Goal: Task Accomplishment & Management: Use online tool/utility

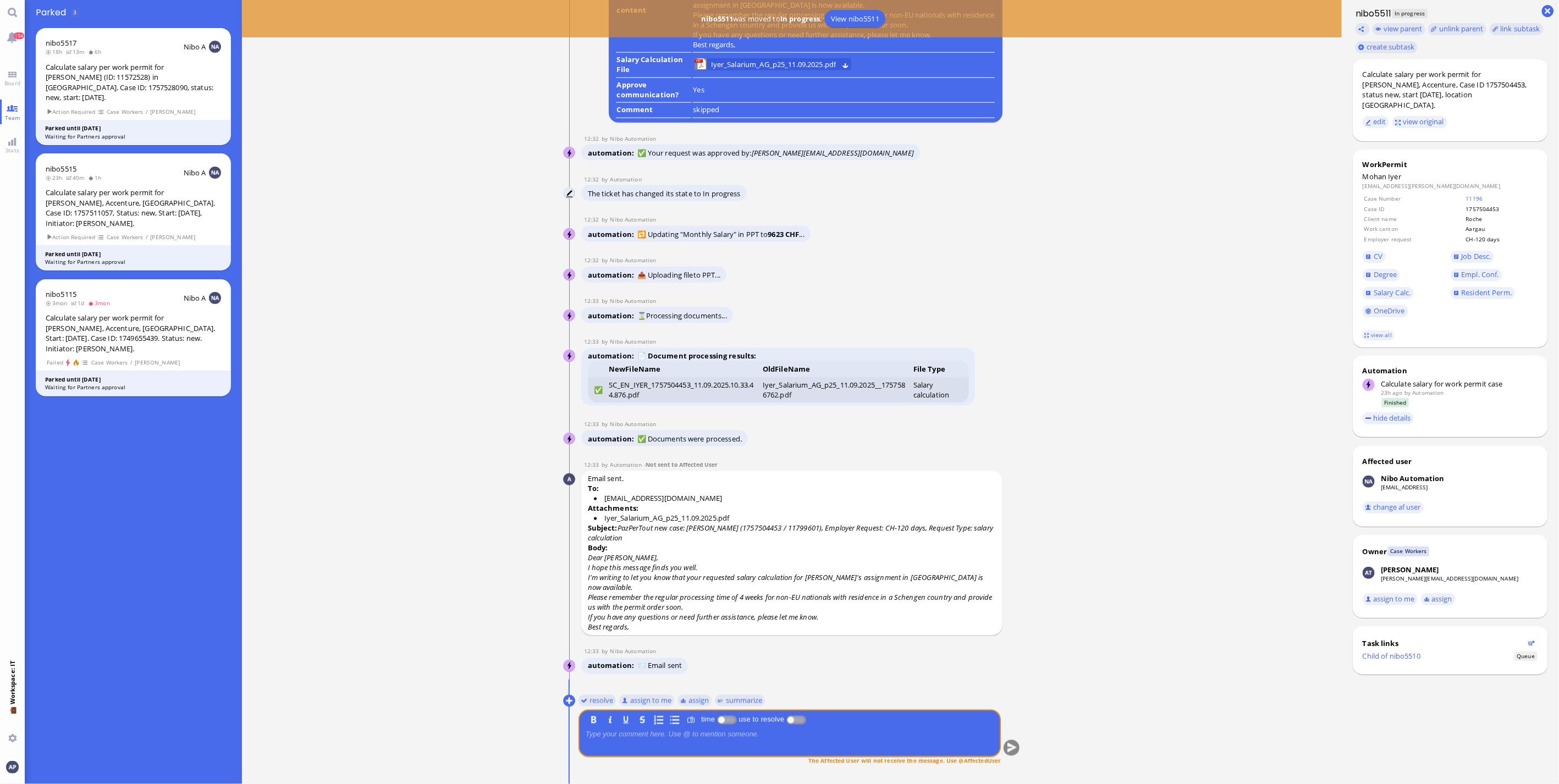
drag, startPoint x: 595, startPoint y: 699, endPoint x: 442, endPoint y: 677, distance: 154.6
click at [442, 677] on ticket "[DATE] 13:50 by Automation Automation Calculate eligible salary for work permit…" at bounding box center [792, 392] width 1100 height 784
click at [13, 110] on link "Team" at bounding box center [12, 111] width 25 height 25
click at [13, 74] on link "Board" at bounding box center [12, 78] width 25 height 25
click at [11, 111] on link "Team" at bounding box center [12, 111] width 25 height 25
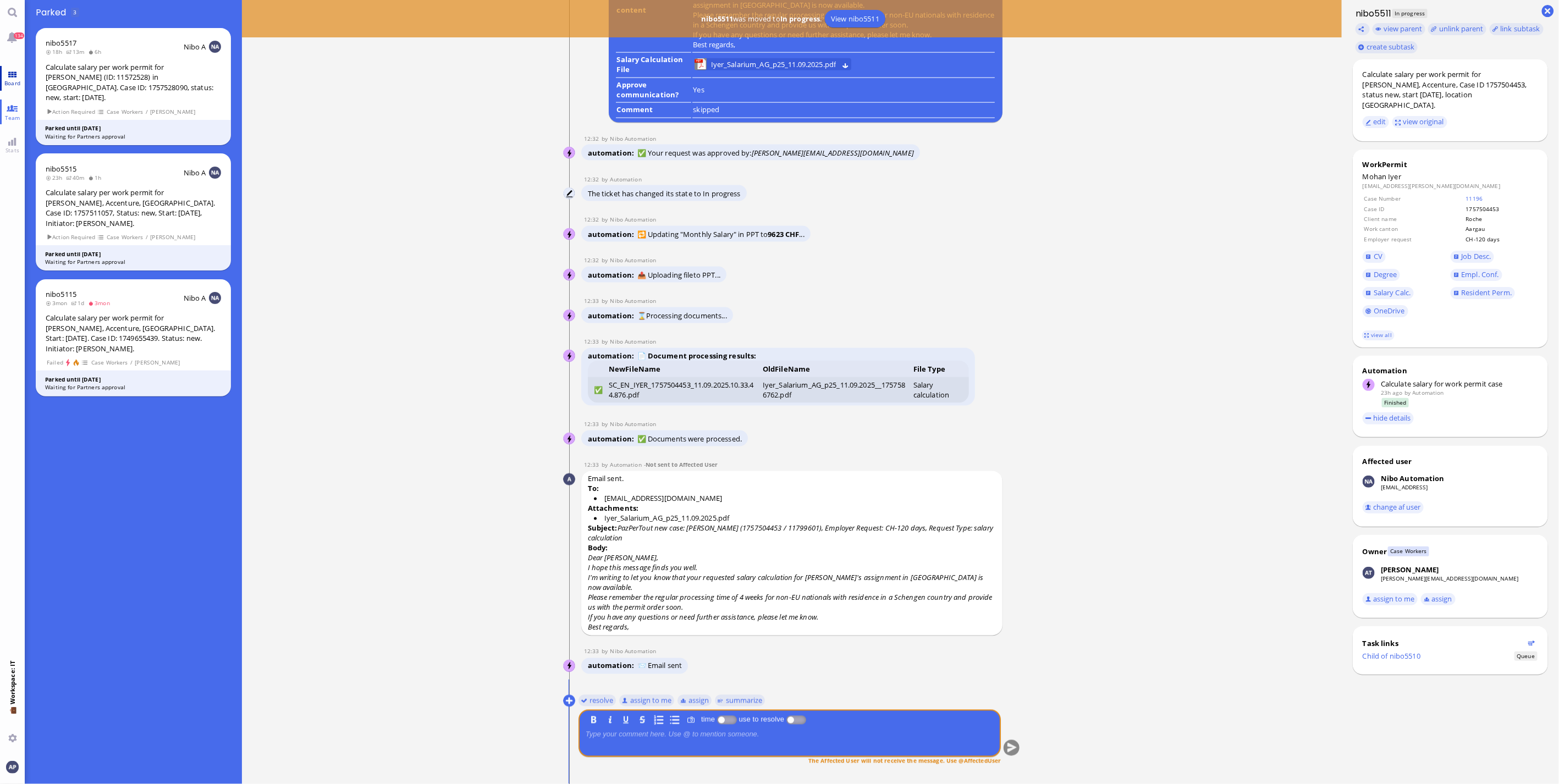
click at [13, 75] on link "Board" at bounding box center [12, 78] width 25 height 25
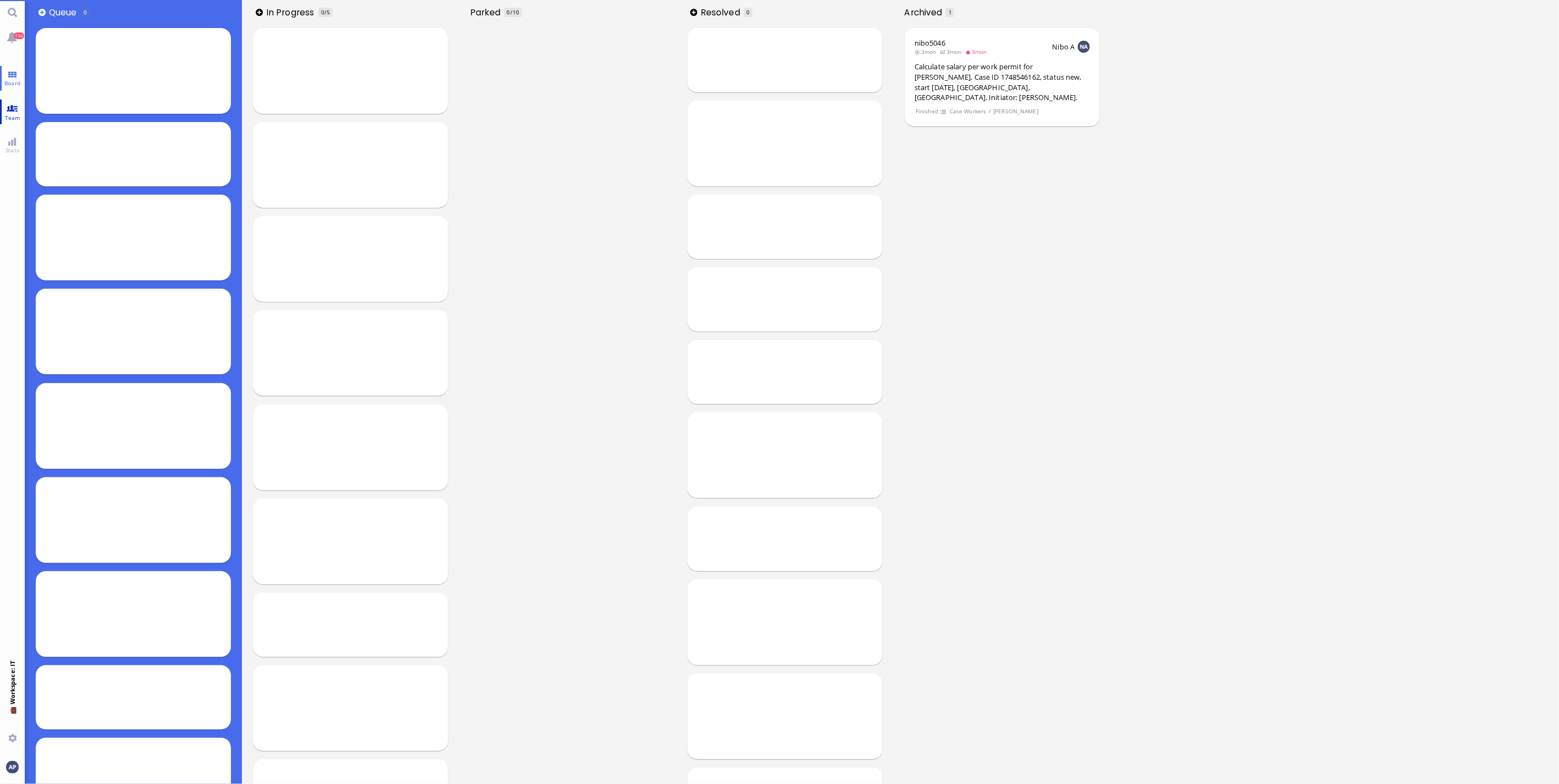
click at [9, 114] on span "Team" at bounding box center [13, 117] width 21 height 8
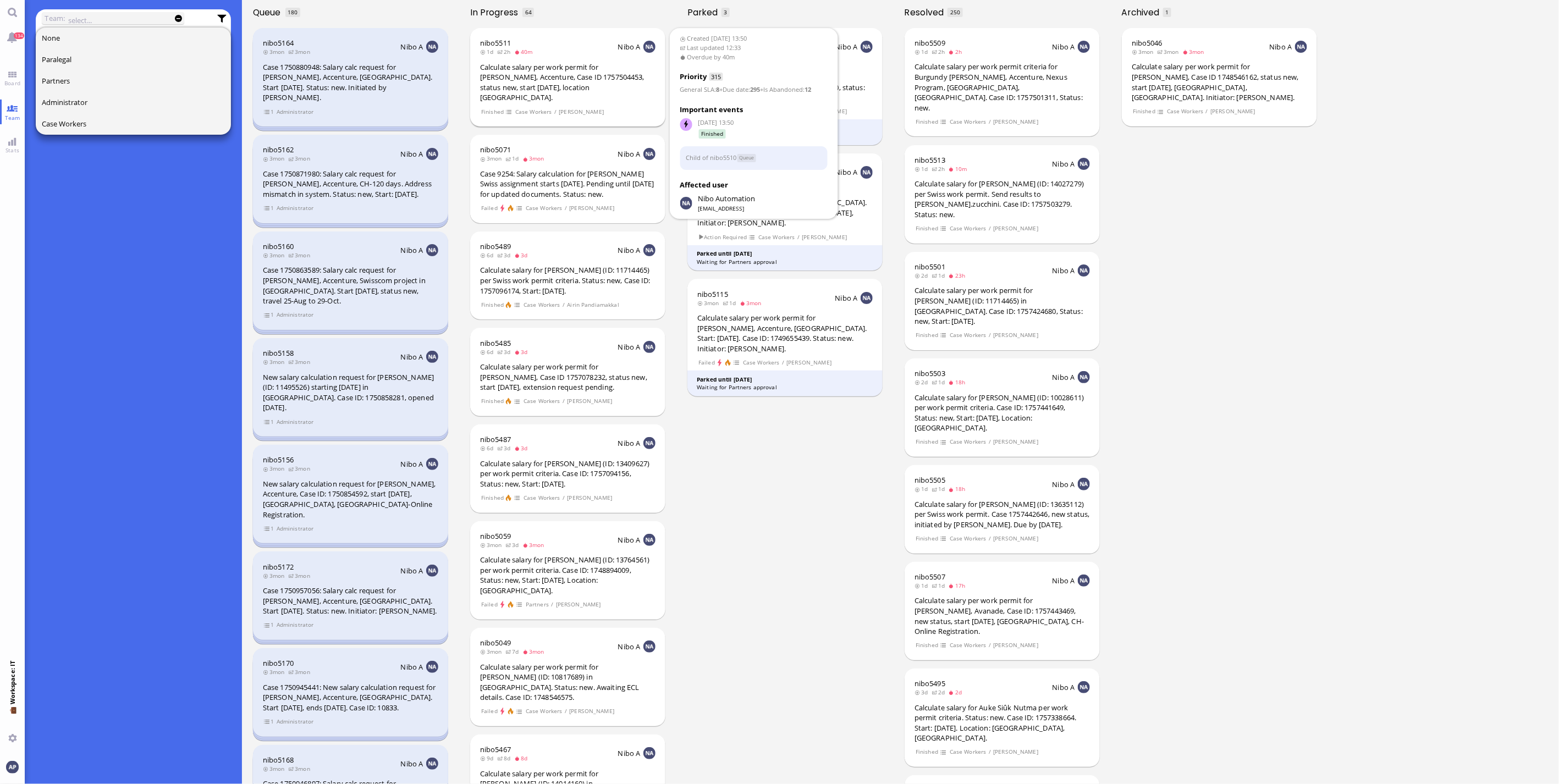
click at [583, 77] on div "Calculate salary per work permit for [PERSON_NAME], Accenture, Case ID 17575044…" at bounding box center [568, 82] width 176 height 41
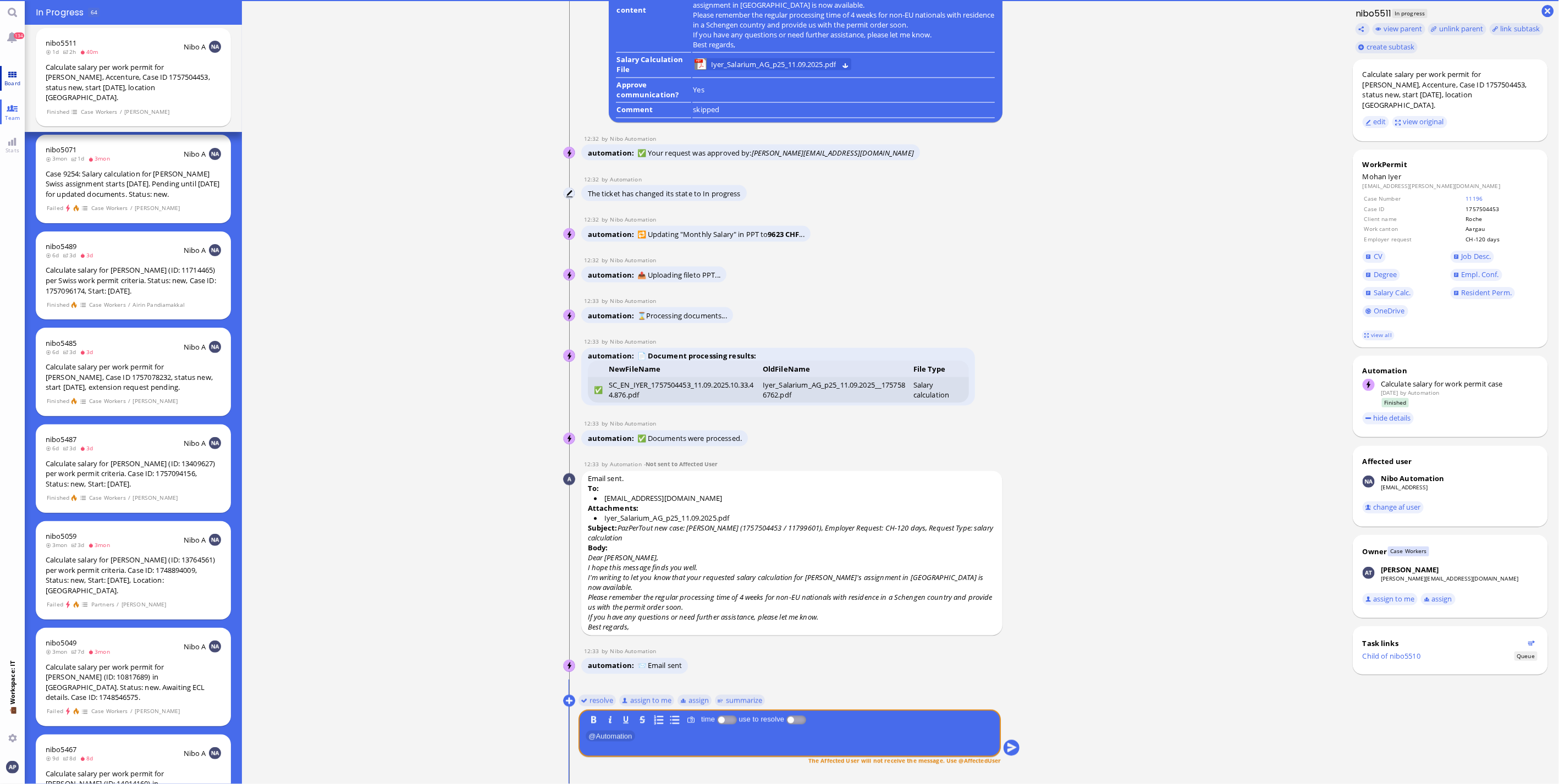
click at [19, 70] on link "Board" at bounding box center [12, 78] width 25 height 25
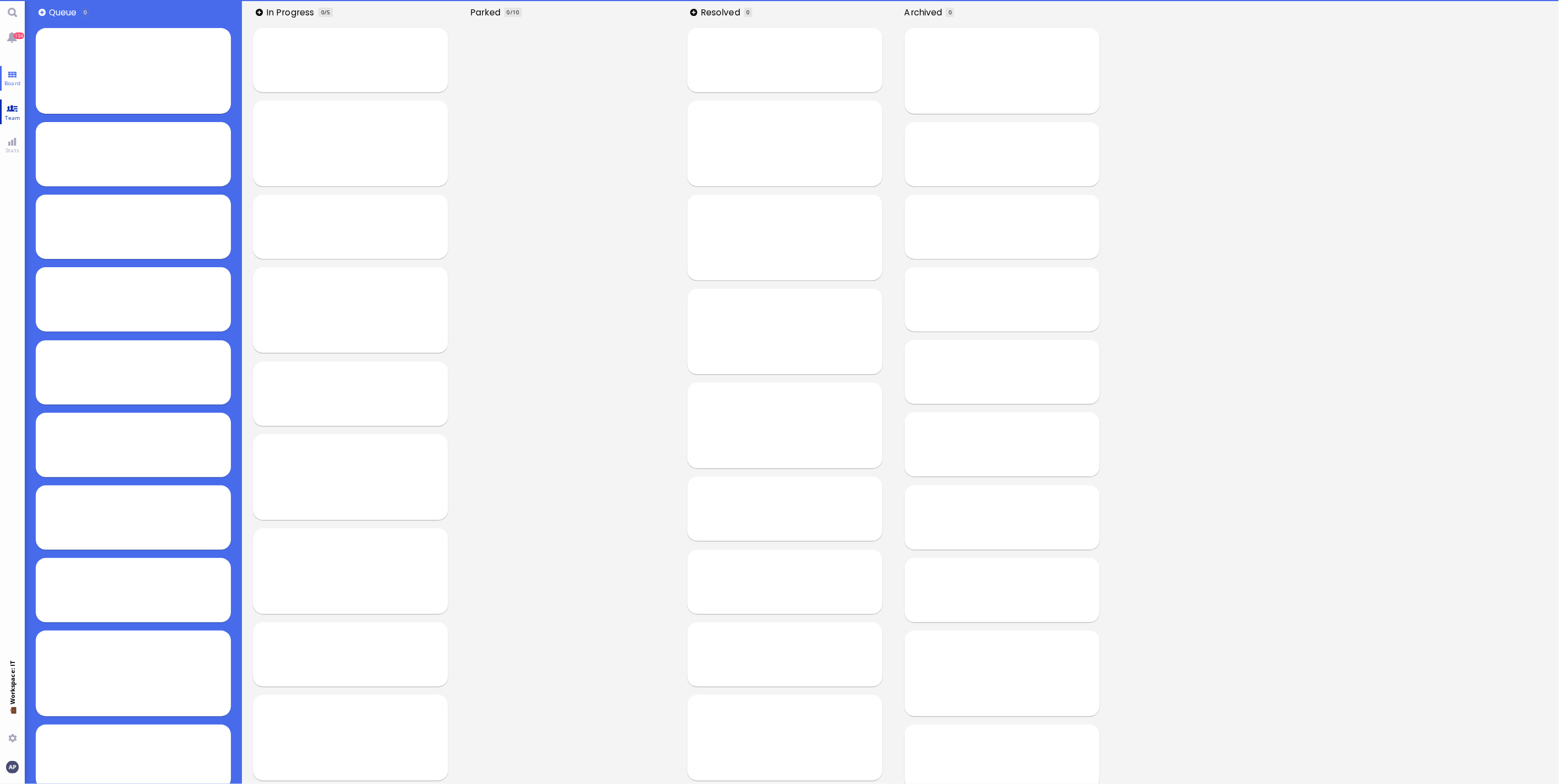
click at [21, 117] on span "Team" at bounding box center [13, 117] width 21 height 8
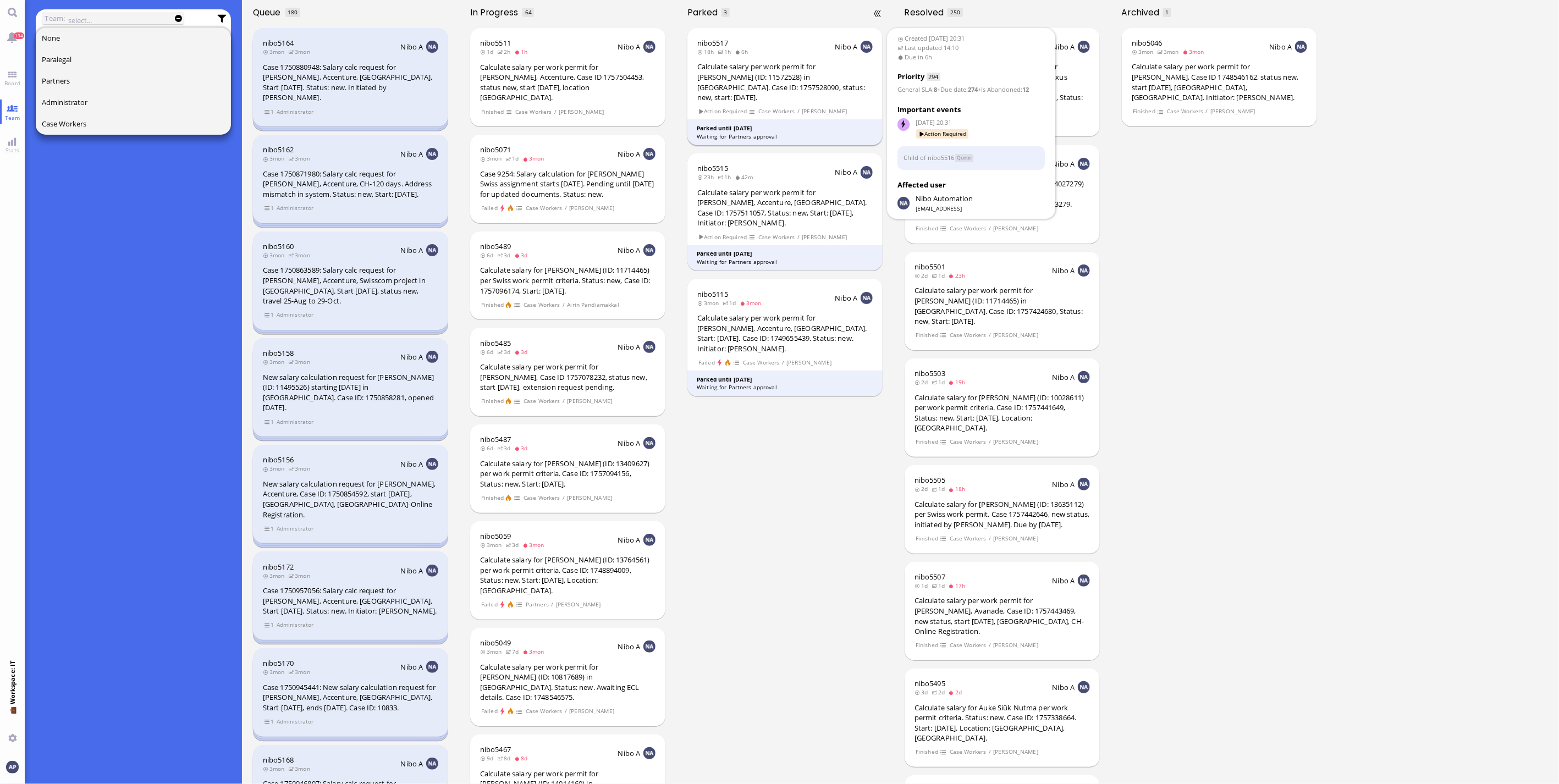
click at [777, 106] on span "Case Workers" at bounding box center [776, 111] width 38 height 9
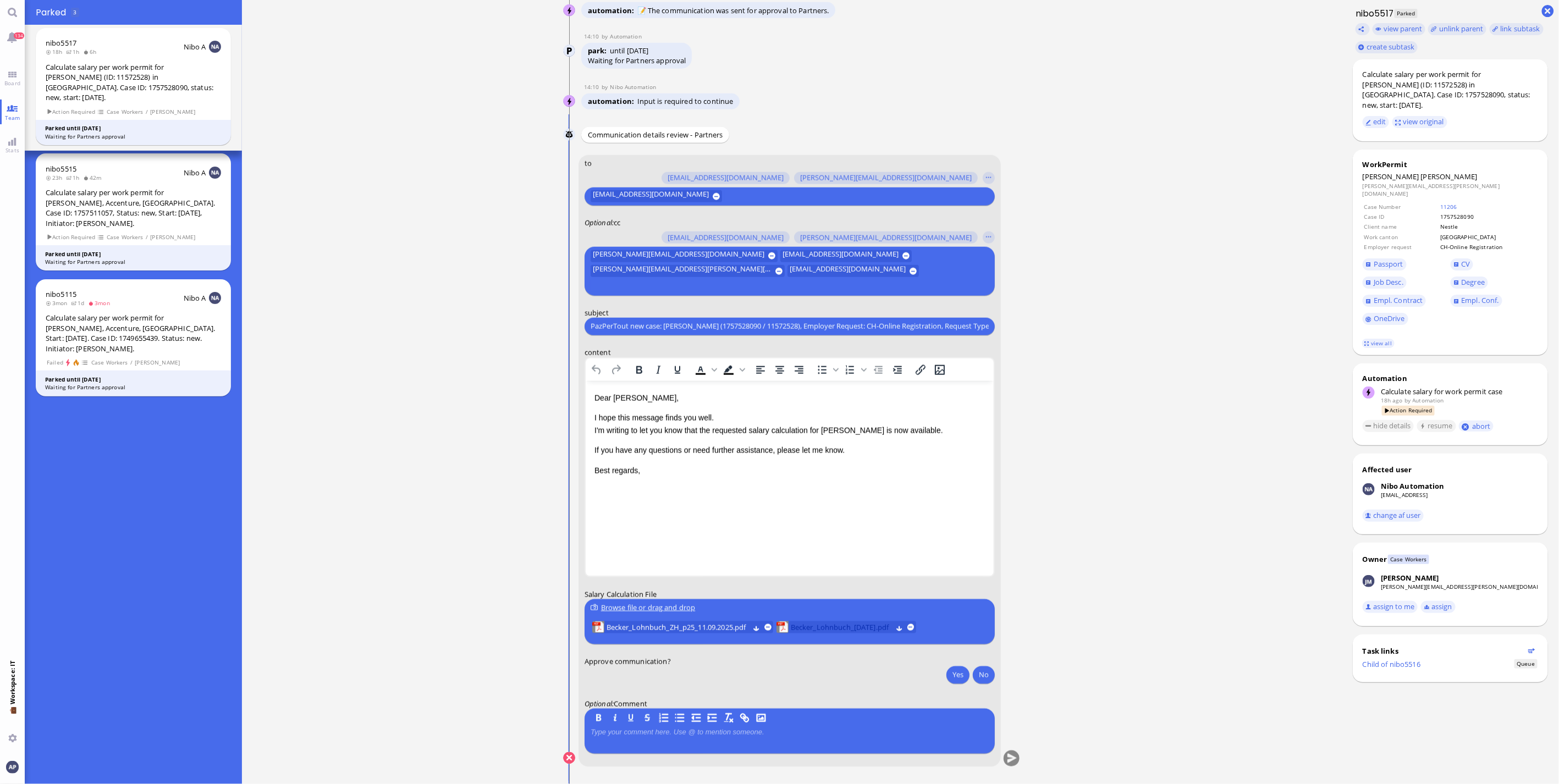
click at [816, 629] on span "Becker_Lohnbuch_[DATE].pdf" at bounding box center [841, 627] width 101 height 12
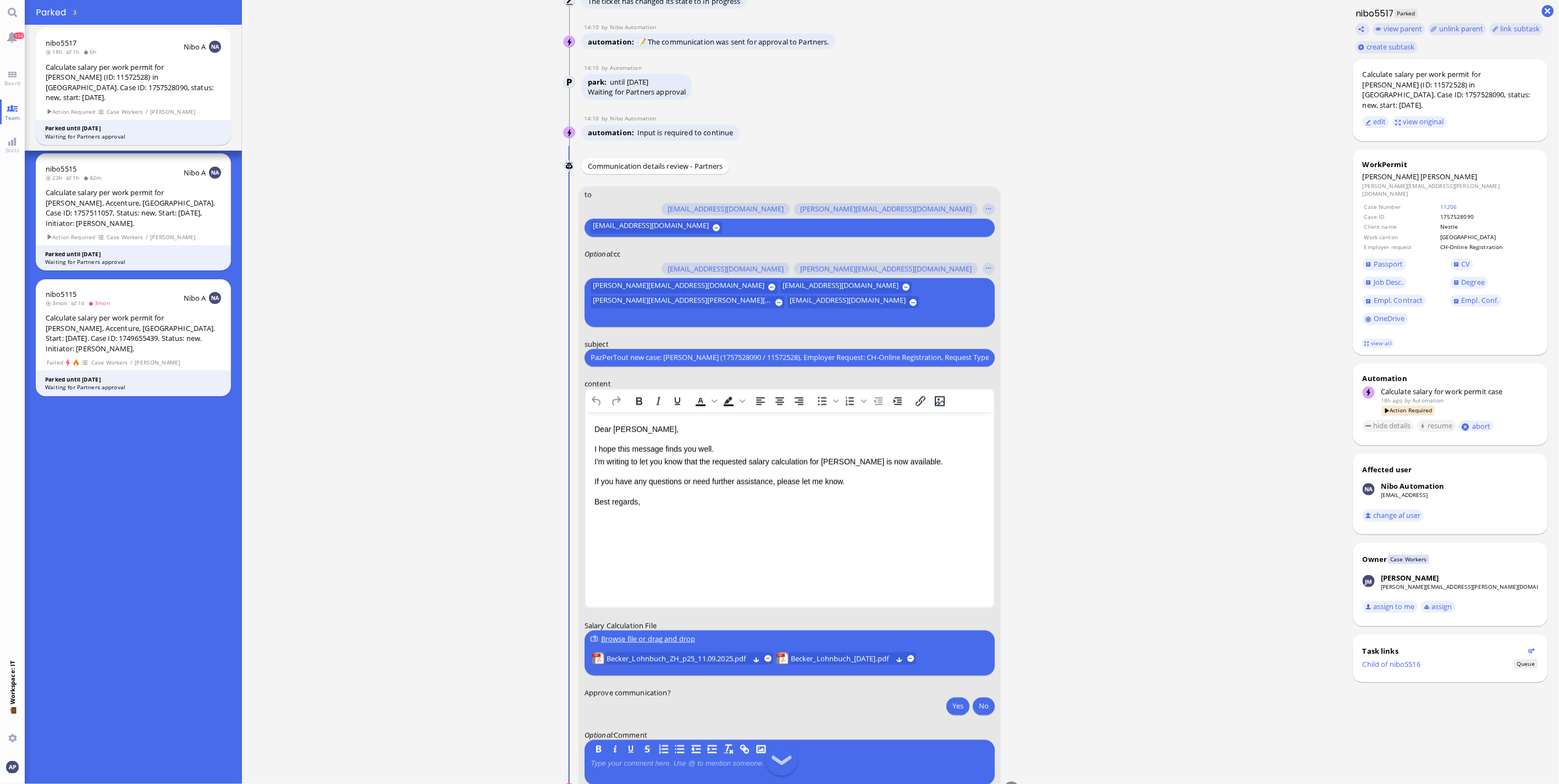
scroll to position [1, 0]
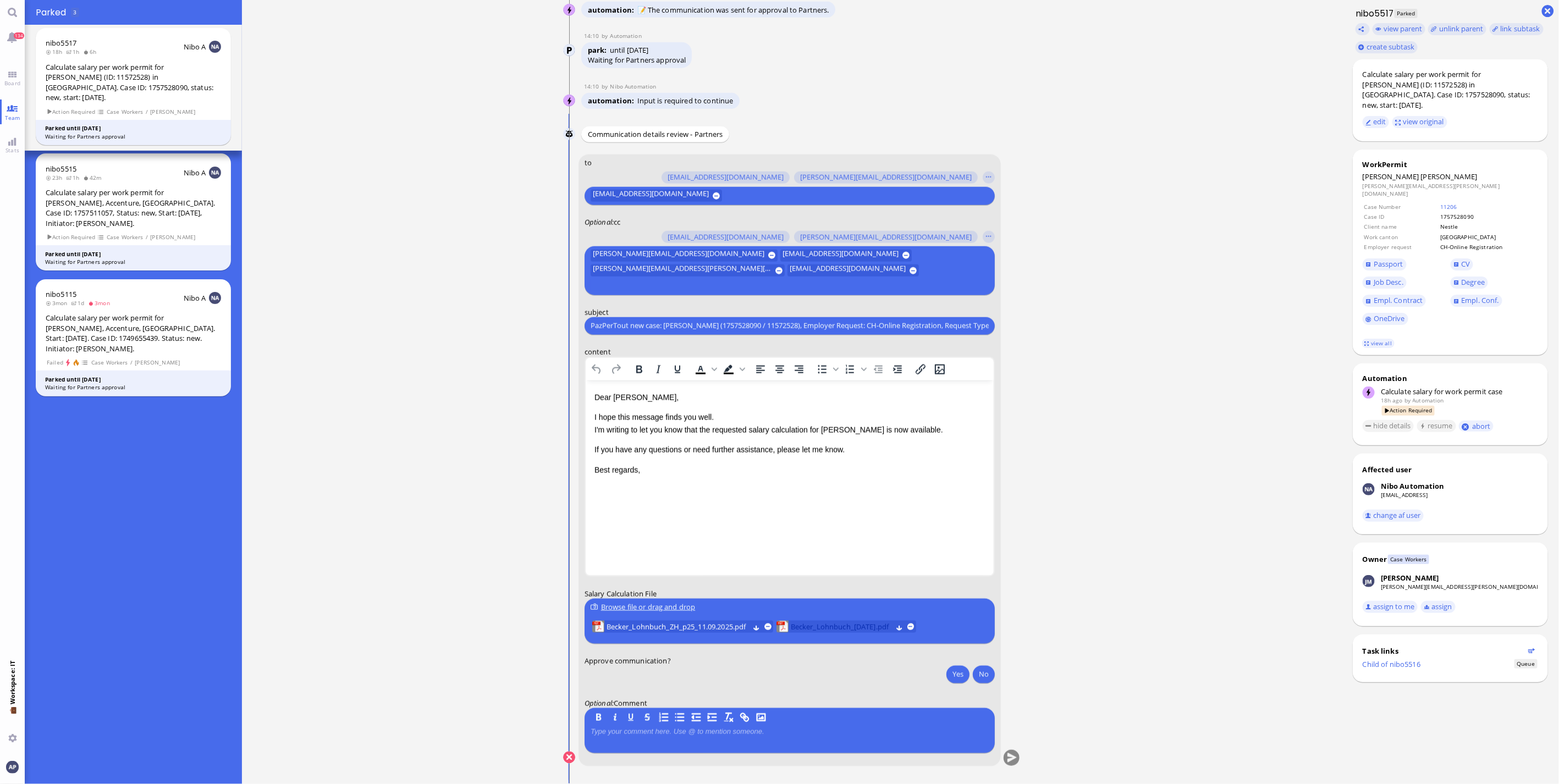
click at [802, 622] on span "Becker_Lohnbuch_[DATE].pdf" at bounding box center [841, 627] width 101 height 12
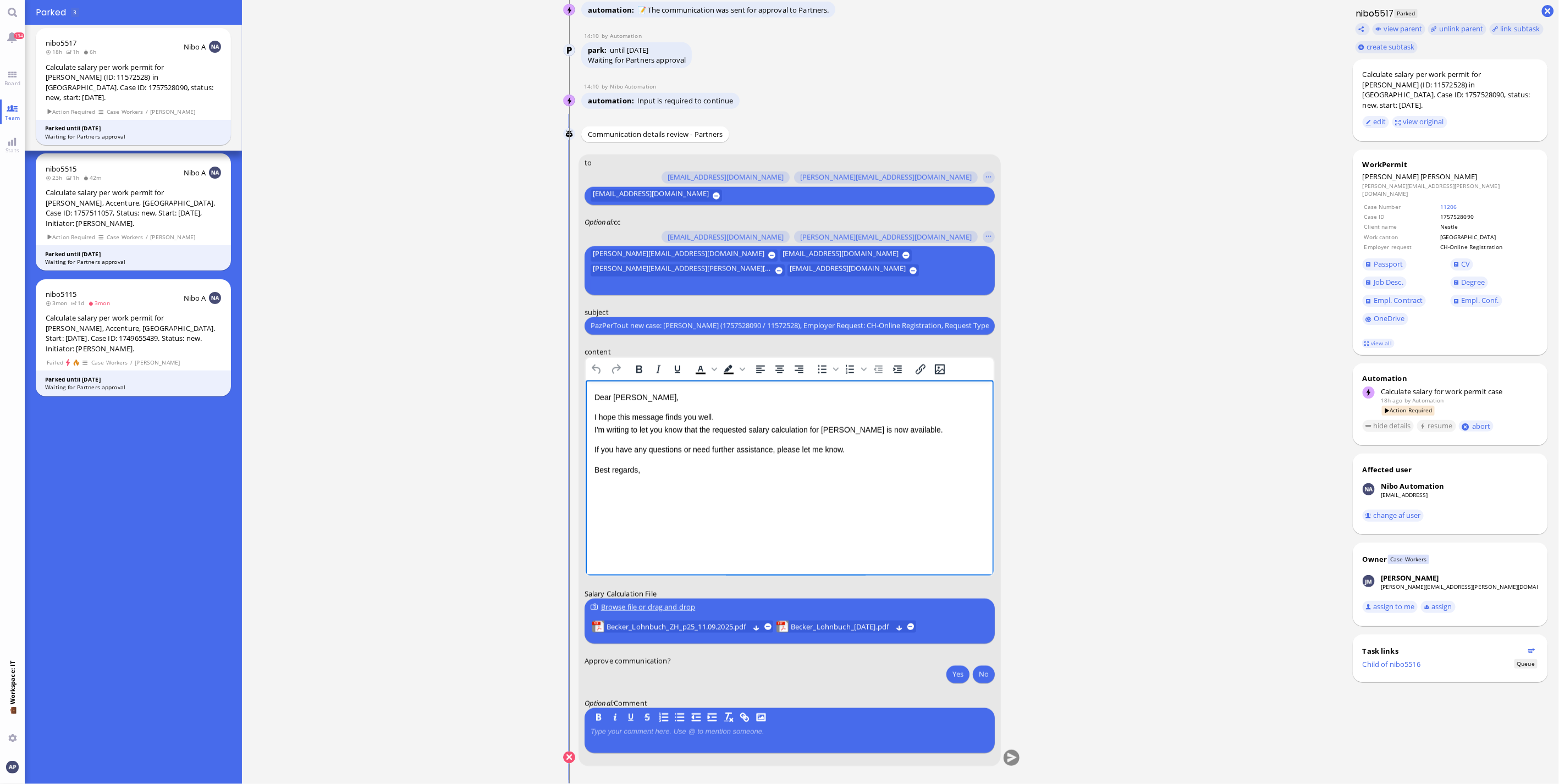
click at [852, 444] on p "If you have any questions or need further assistance, please let me know." at bounding box center [789, 449] width 390 height 12
click at [851, 468] on p "Kindly note that we need to submit the online registration at the latest on" at bounding box center [789, 469] width 390 height 12
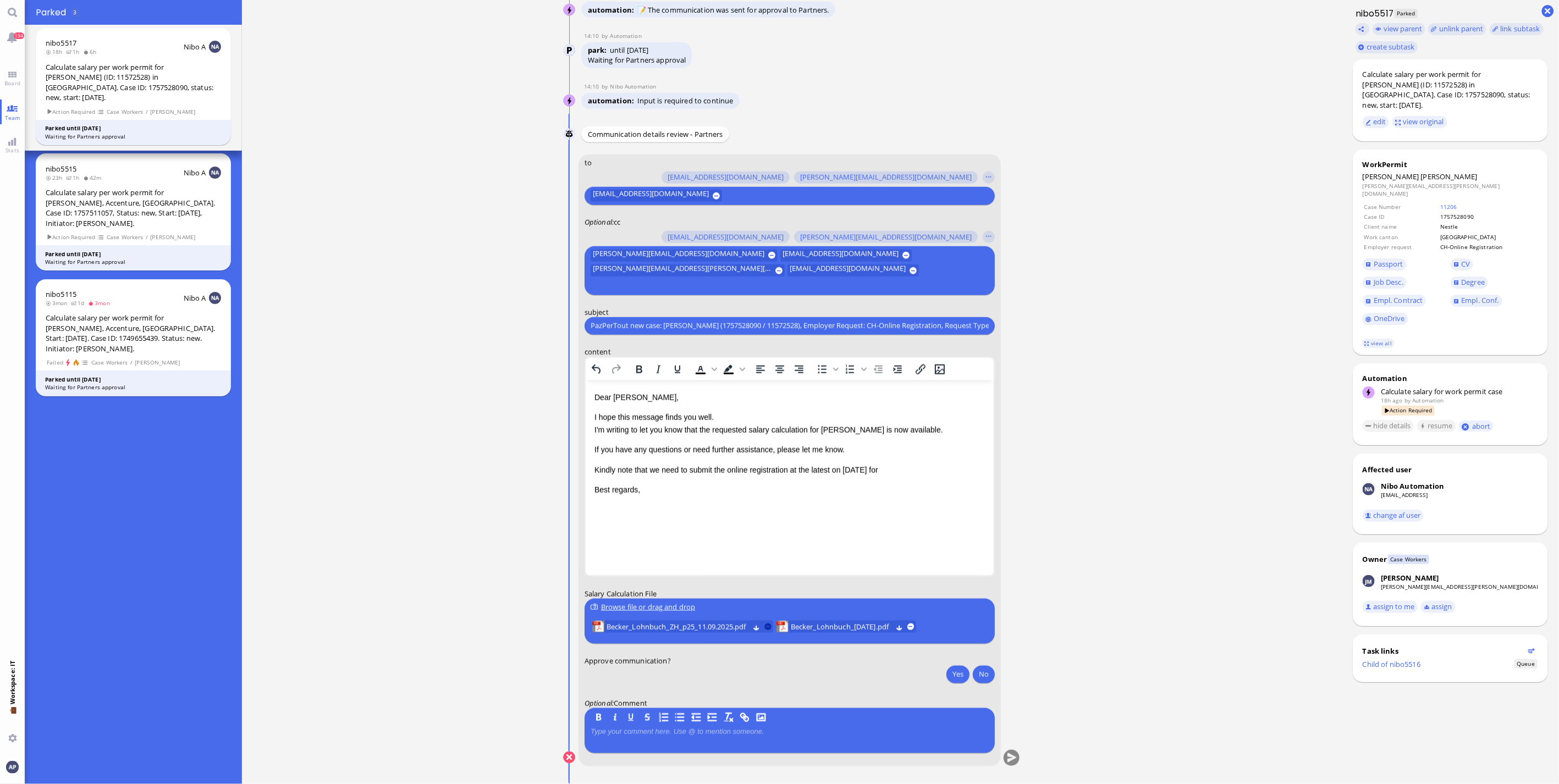
click at [767, 626] on button at bounding box center [768, 626] width 7 height 7
click at [890, 467] on p "Kindly note that we need to submit the online registration at the latest on [DA…" at bounding box center [789, 469] width 390 height 12
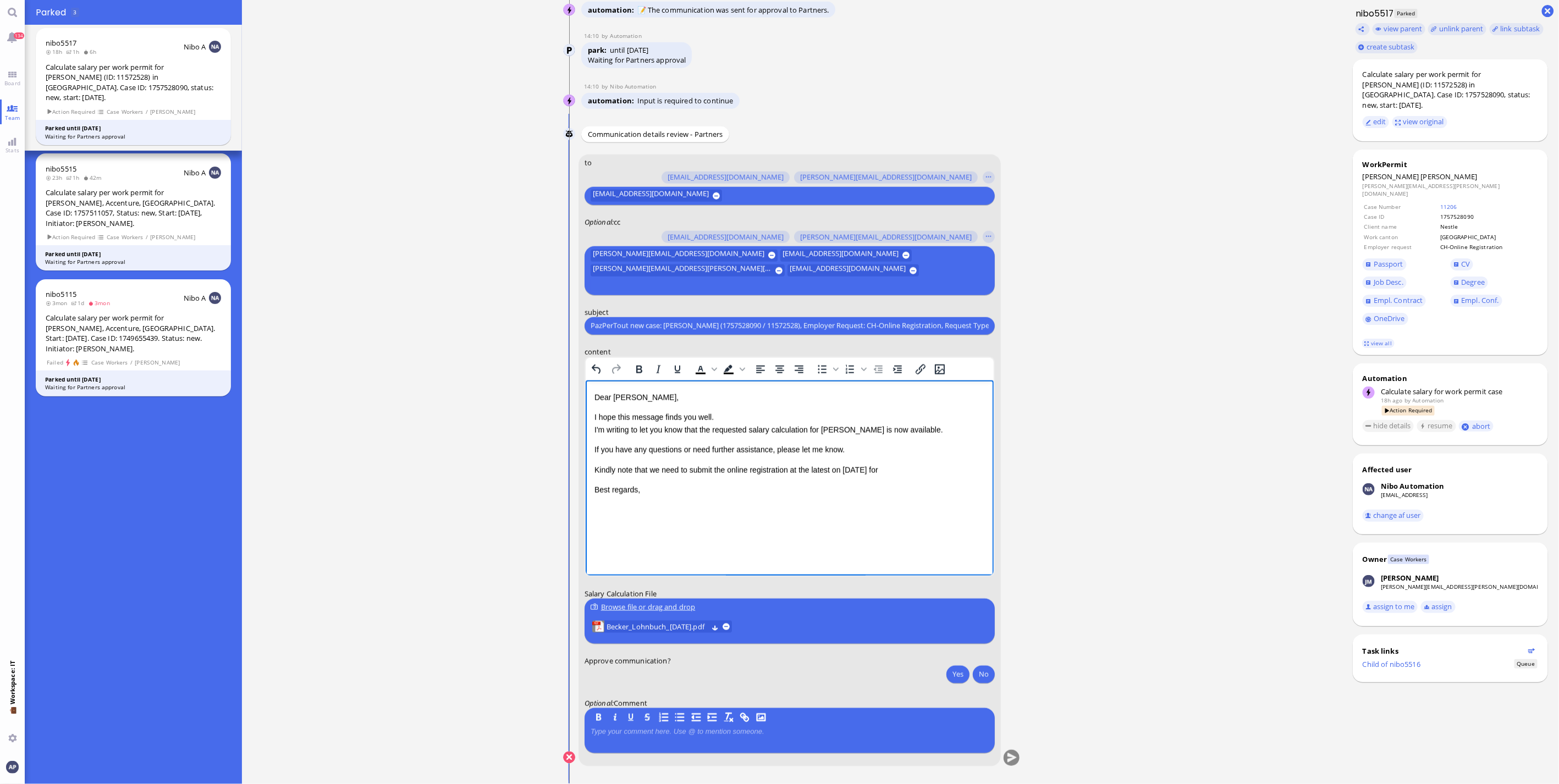
click at [890, 467] on p "Kindly note that we need to submit the online registration at the latest on [DA…" at bounding box center [789, 469] width 390 height 12
click at [948, 672] on button "Yes" at bounding box center [958, 673] width 23 height 18
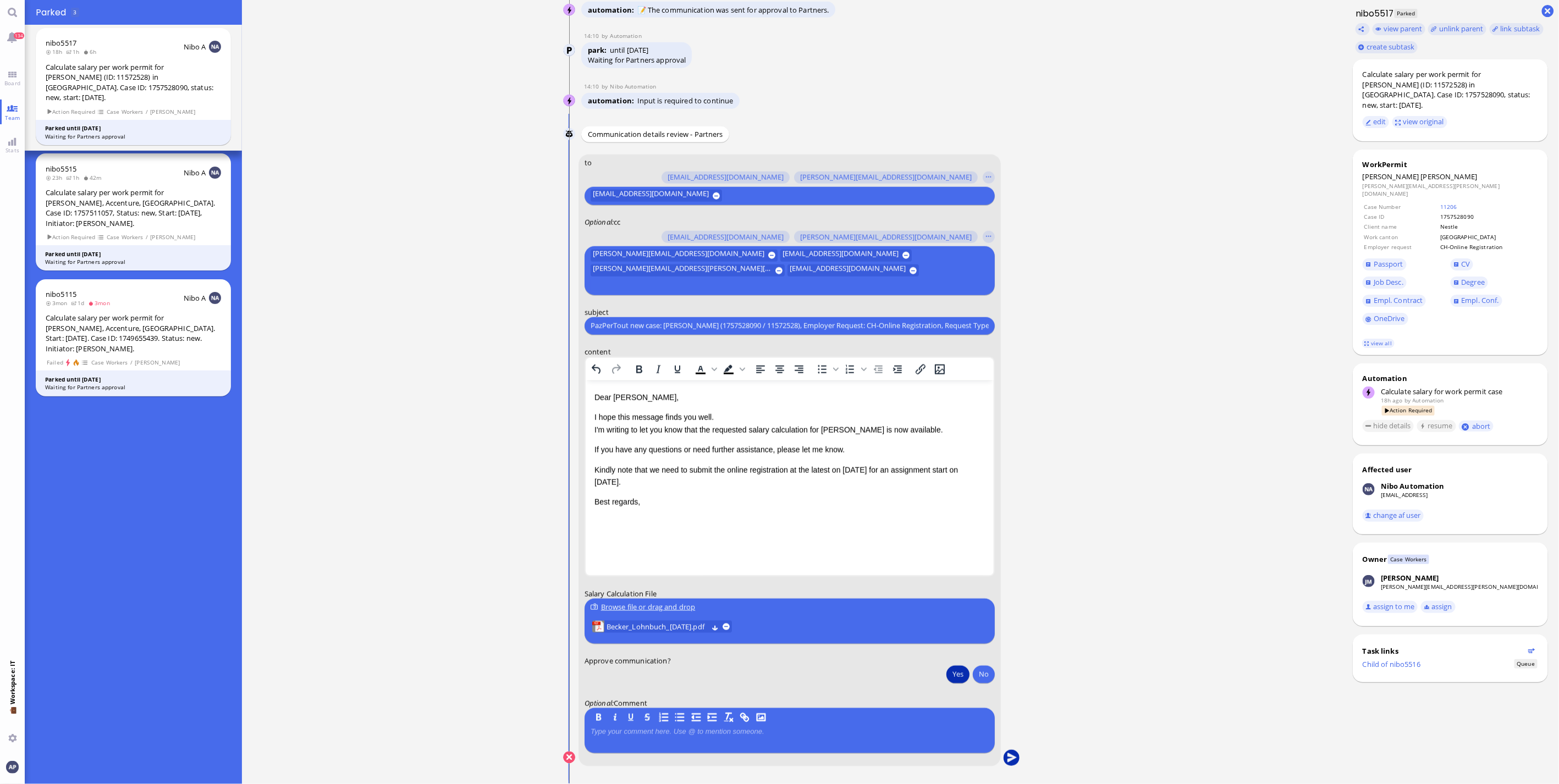
click at [1005, 760] on button "submit" at bounding box center [1011, 757] width 16 height 16
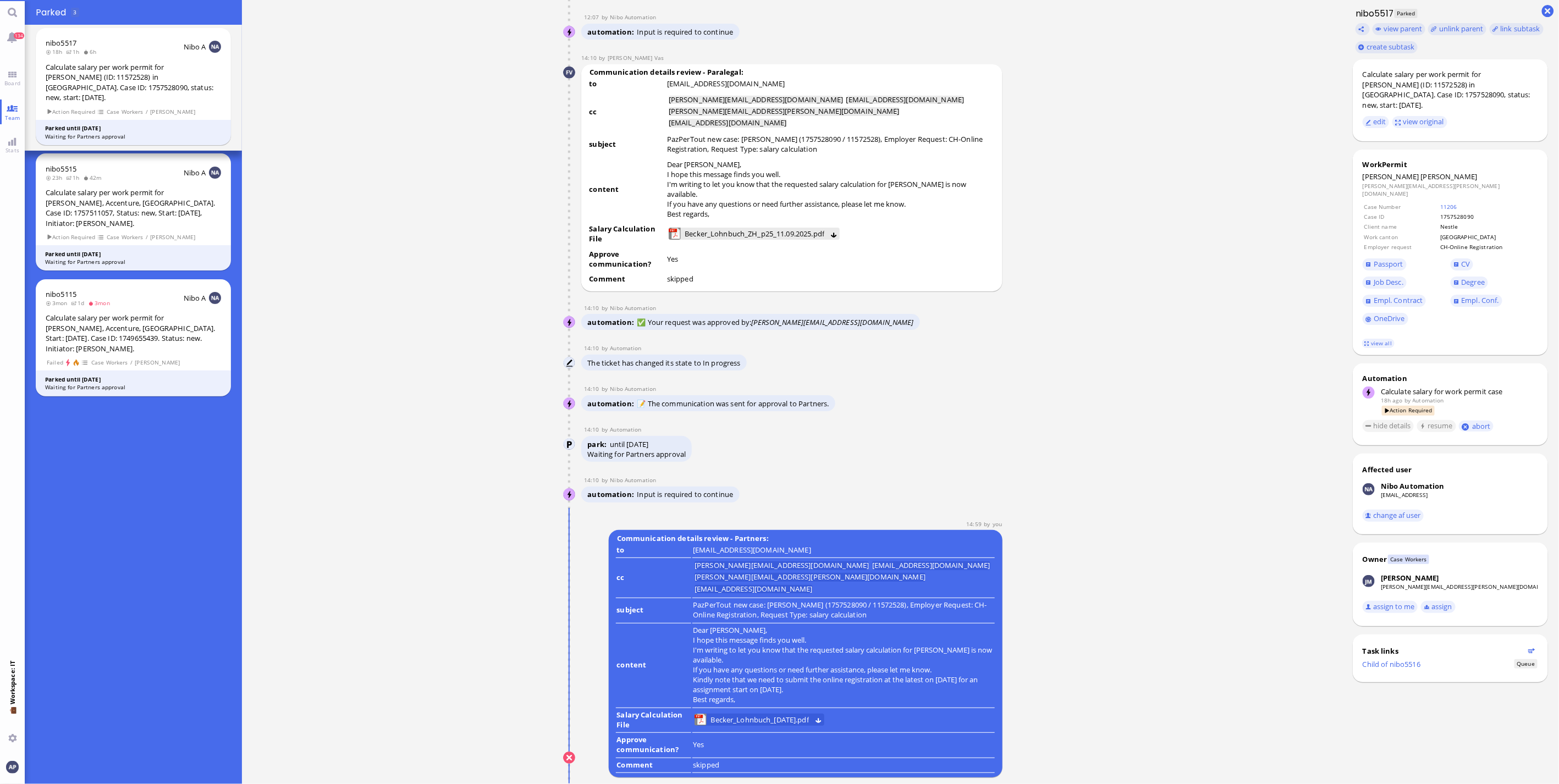
scroll to position [0, 0]
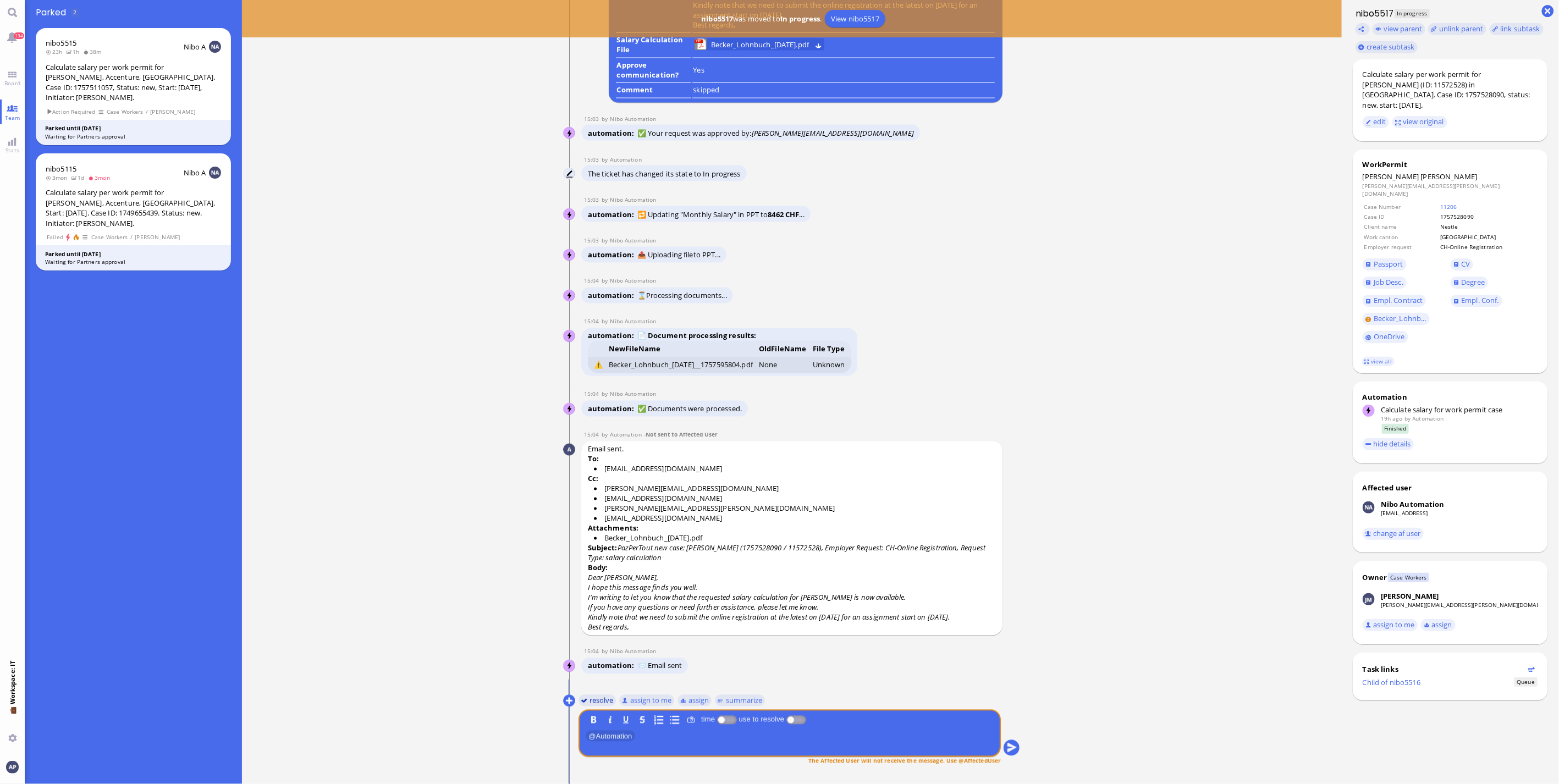
click at [587, 699] on button "resolve" at bounding box center [597, 701] width 38 height 12
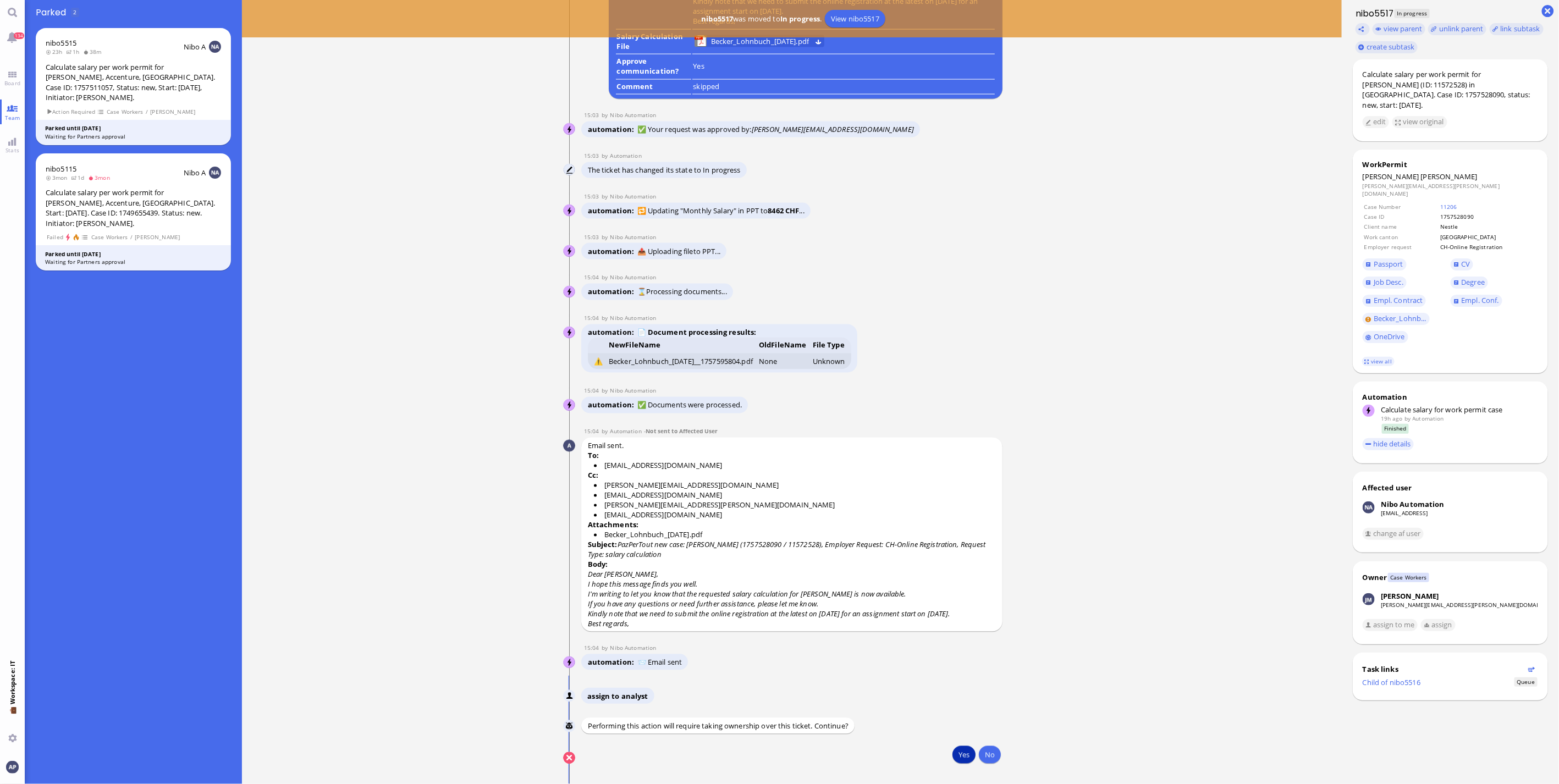
click at [959, 750] on button "Yes" at bounding box center [964, 754] width 23 height 18
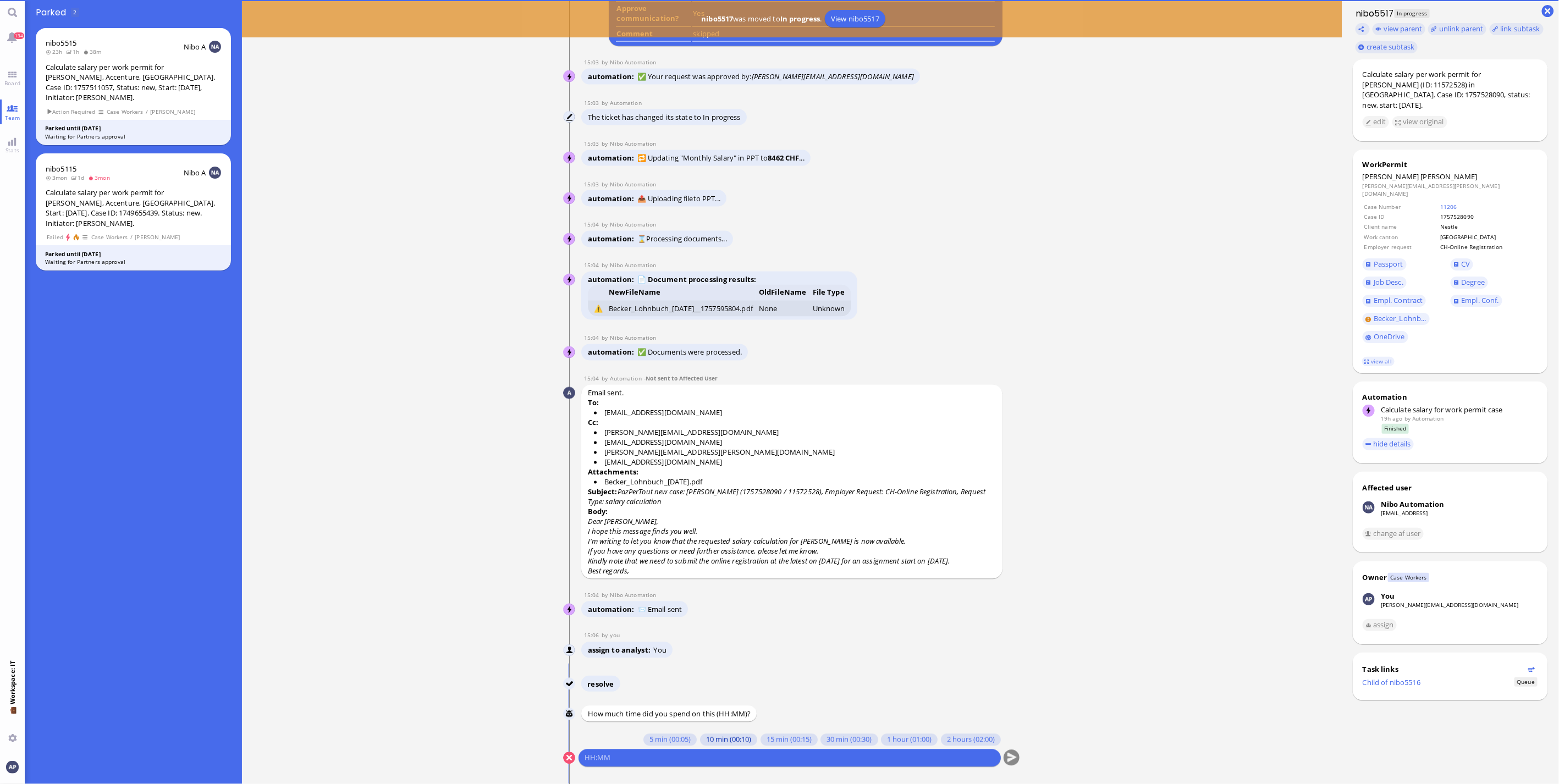
click at [702, 743] on button "10 min (00:10)" at bounding box center [729, 740] width 57 height 12
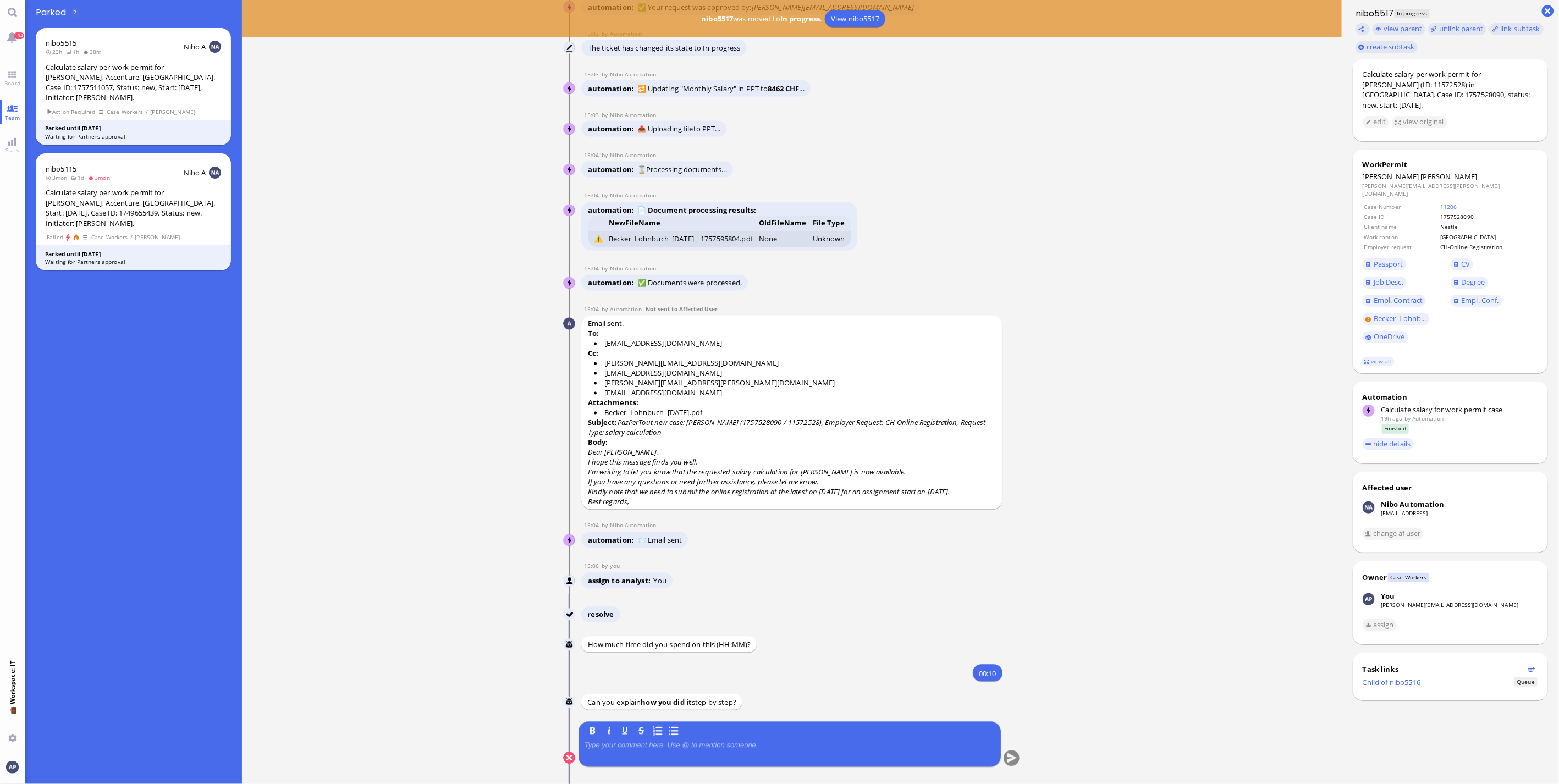
click at [701, 749] on div at bounding box center [790, 753] width 410 height 23
click at [715, 743] on p at bounding box center [790, 745] width 410 height 9
click at [1009, 757] on button "submit" at bounding box center [1011, 758] width 16 height 16
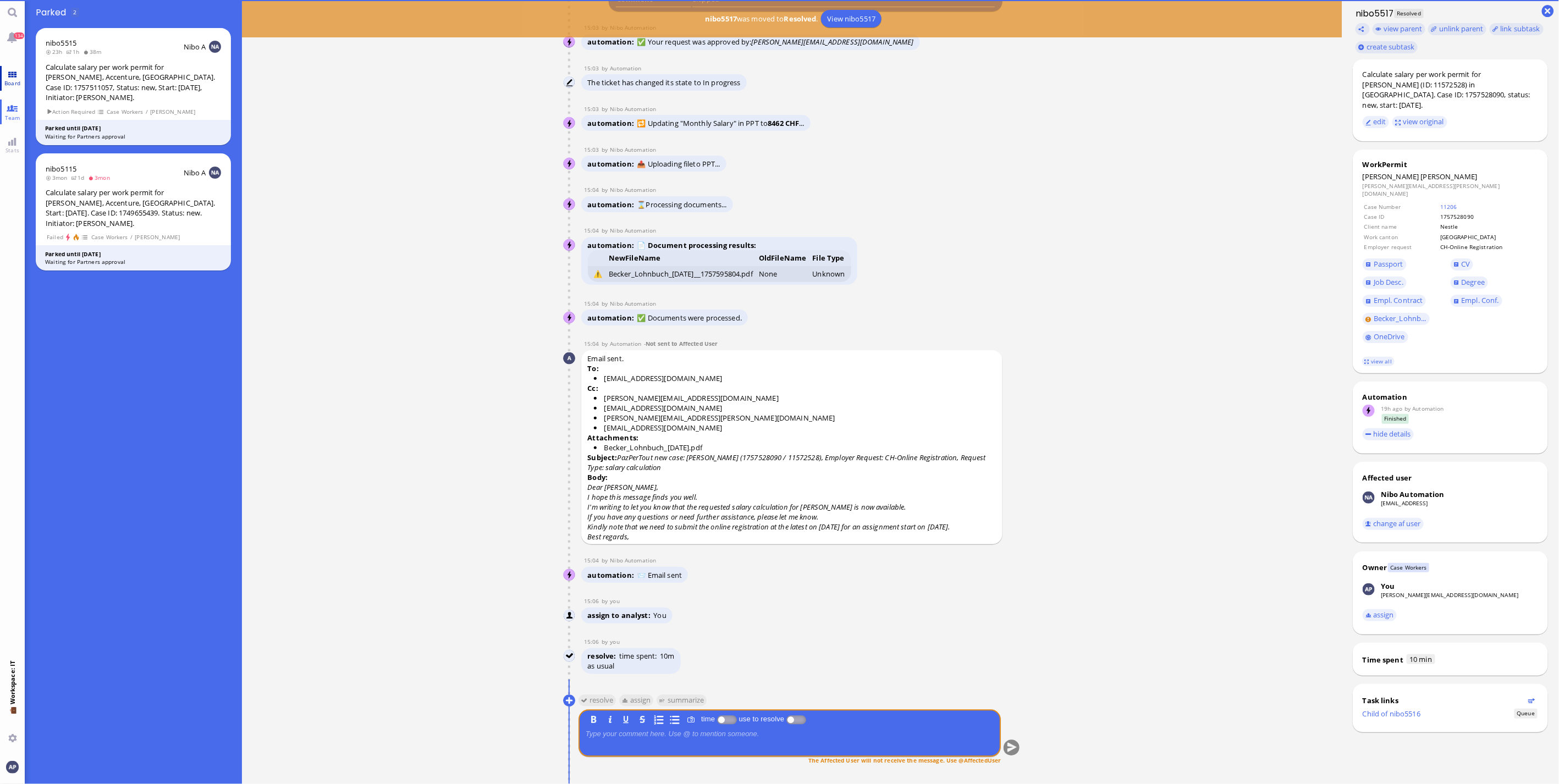
click at [13, 78] on link "Board" at bounding box center [12, 78] width 25 height 25
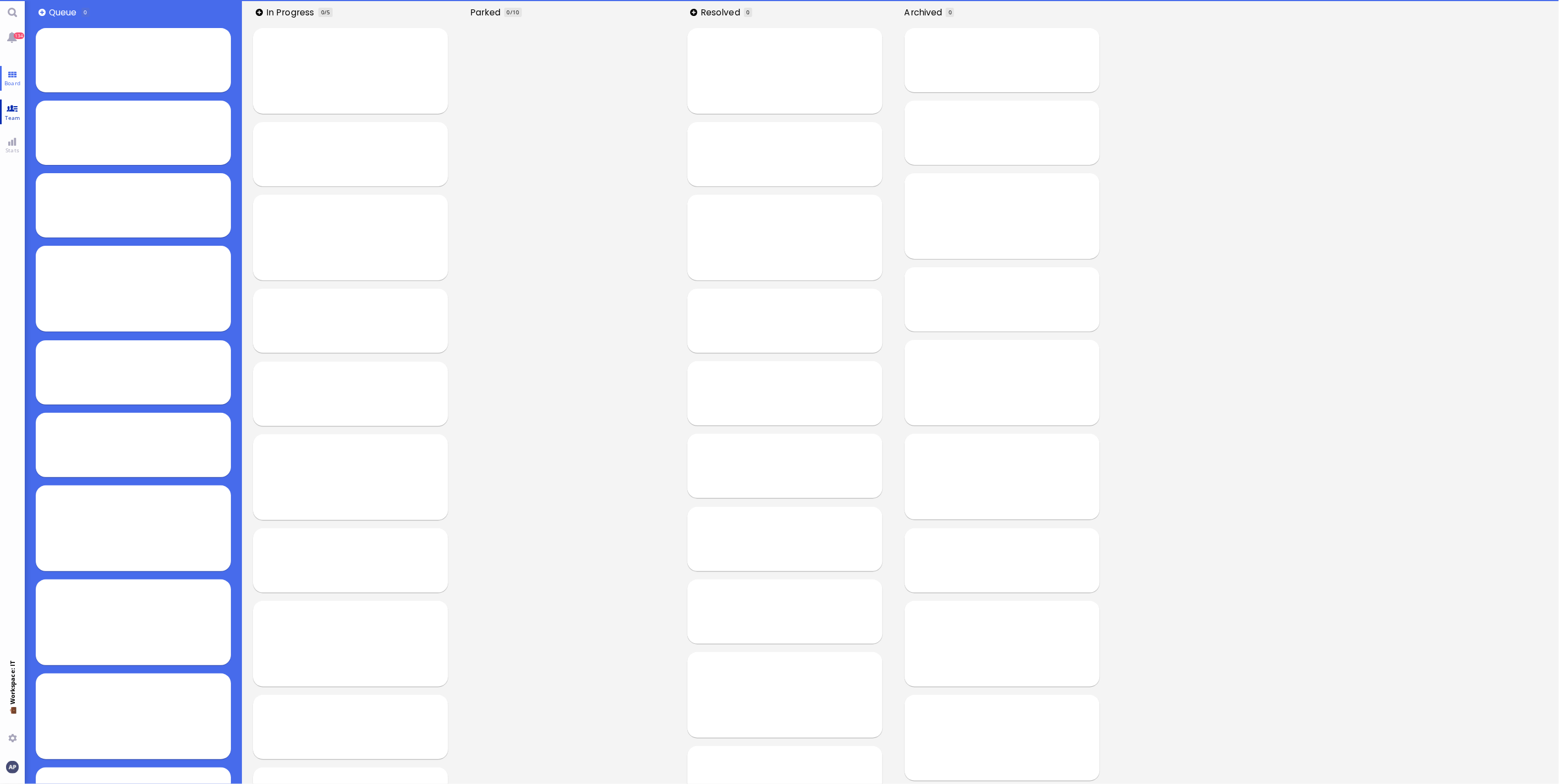
click at [8, 111] on link "Team" at bounding box center [12, 111] width 25 height 25
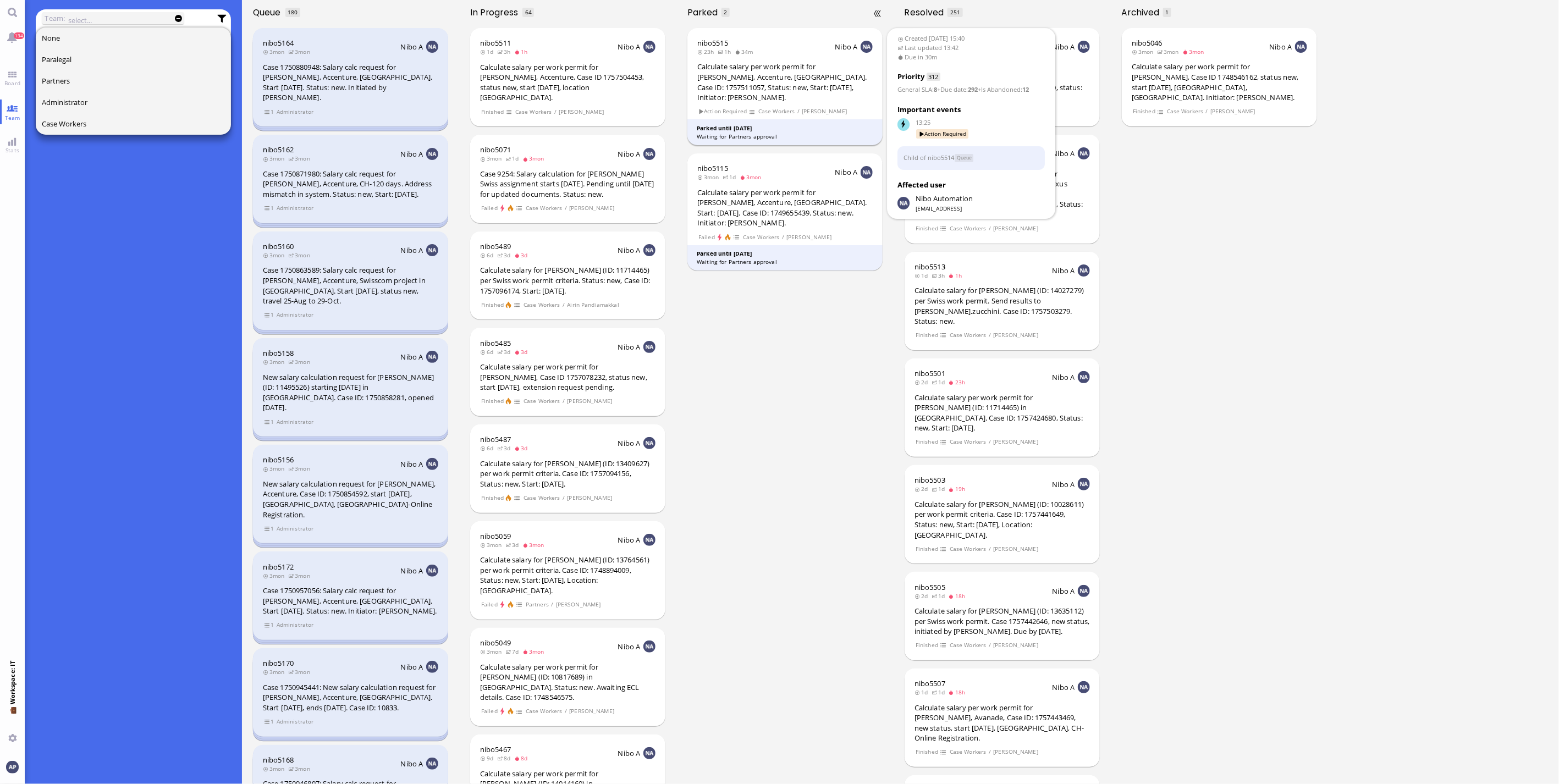
click at [750, 82] on div "Calculate salary per work permit for [PERSON_NAME], Accenture, [GEOGRAPHIC_DATA…" at bounding box center [785, 82] width 176 height 41
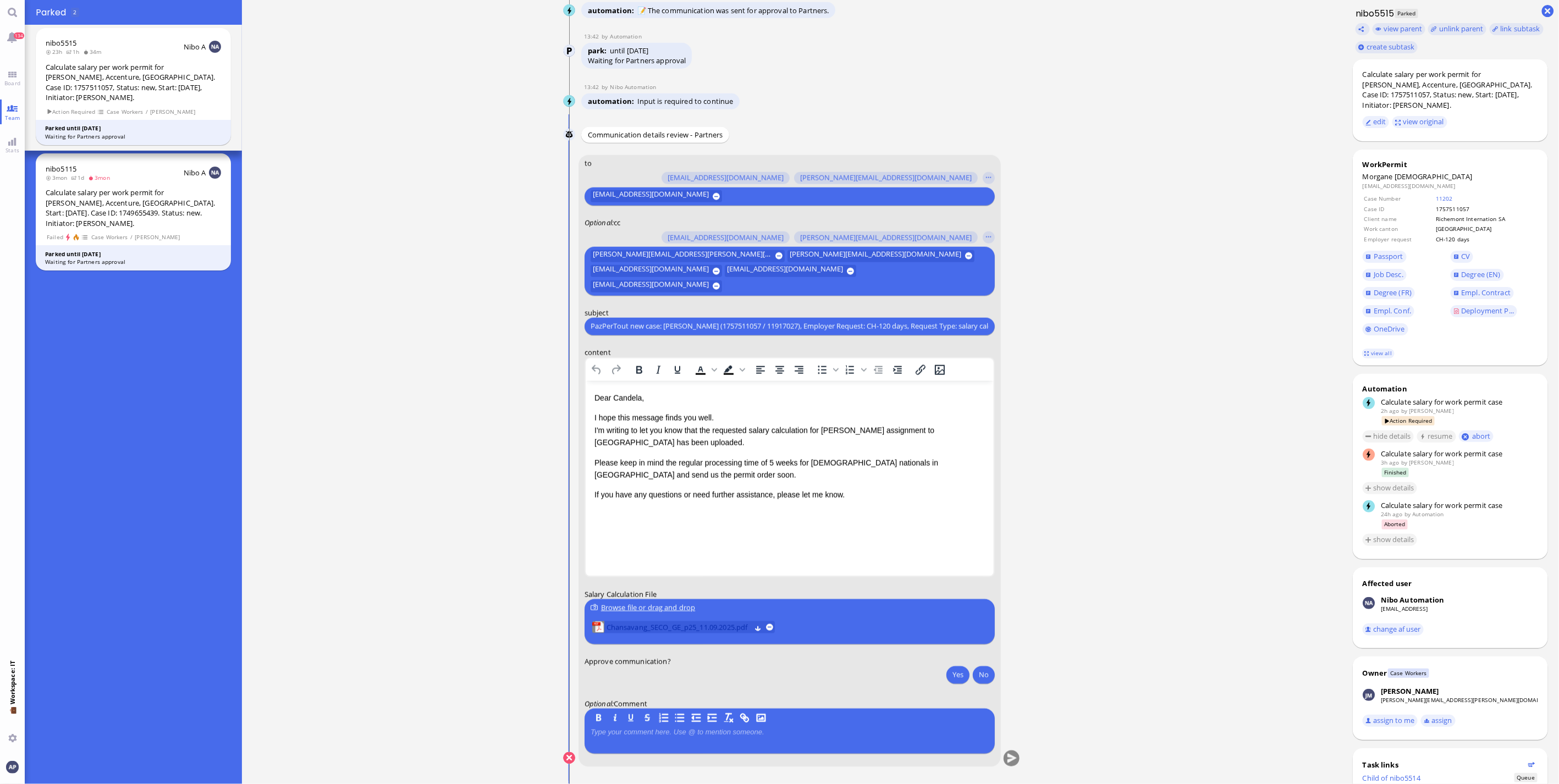
click at [668, 624] on span "Chansavang_SECO_GE_p25_11.09.2025.pdf" at bounding box center [678, 627] width 144 height 12
click at [948, 676] on button "Yes" at bounding box center [958, 674] width 23 height 18
click at [1003, 764] on button "submit" at bounding box center [1011, 758] width 16 height 16
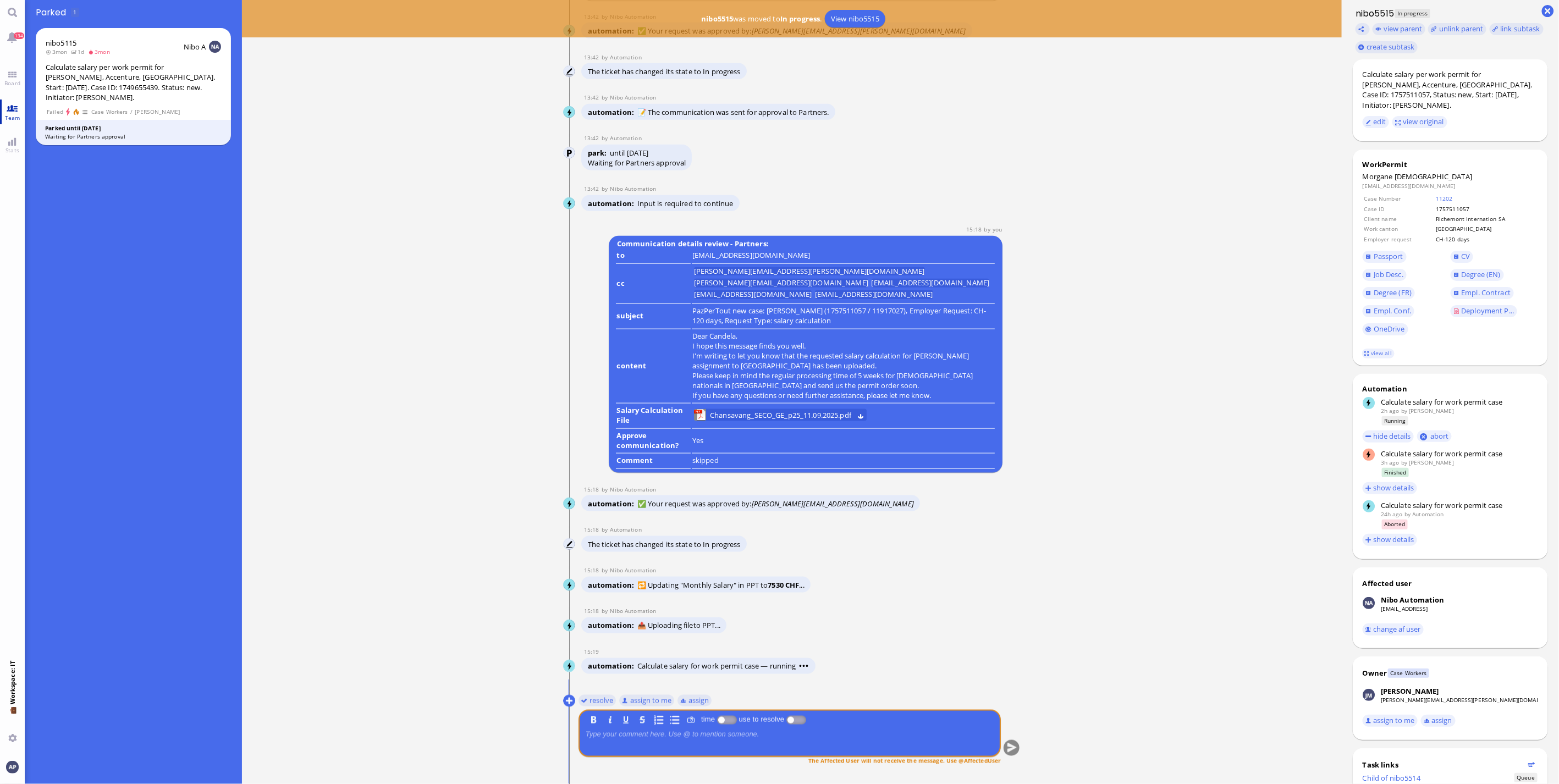
drag, startPoint x: 16, startPoint y: 70, endPoint x: 8, endPoint y: 108, distance: 38.8
click at [16, 70] on link "Board" at bounding box center [12, 78] width 25 height 25
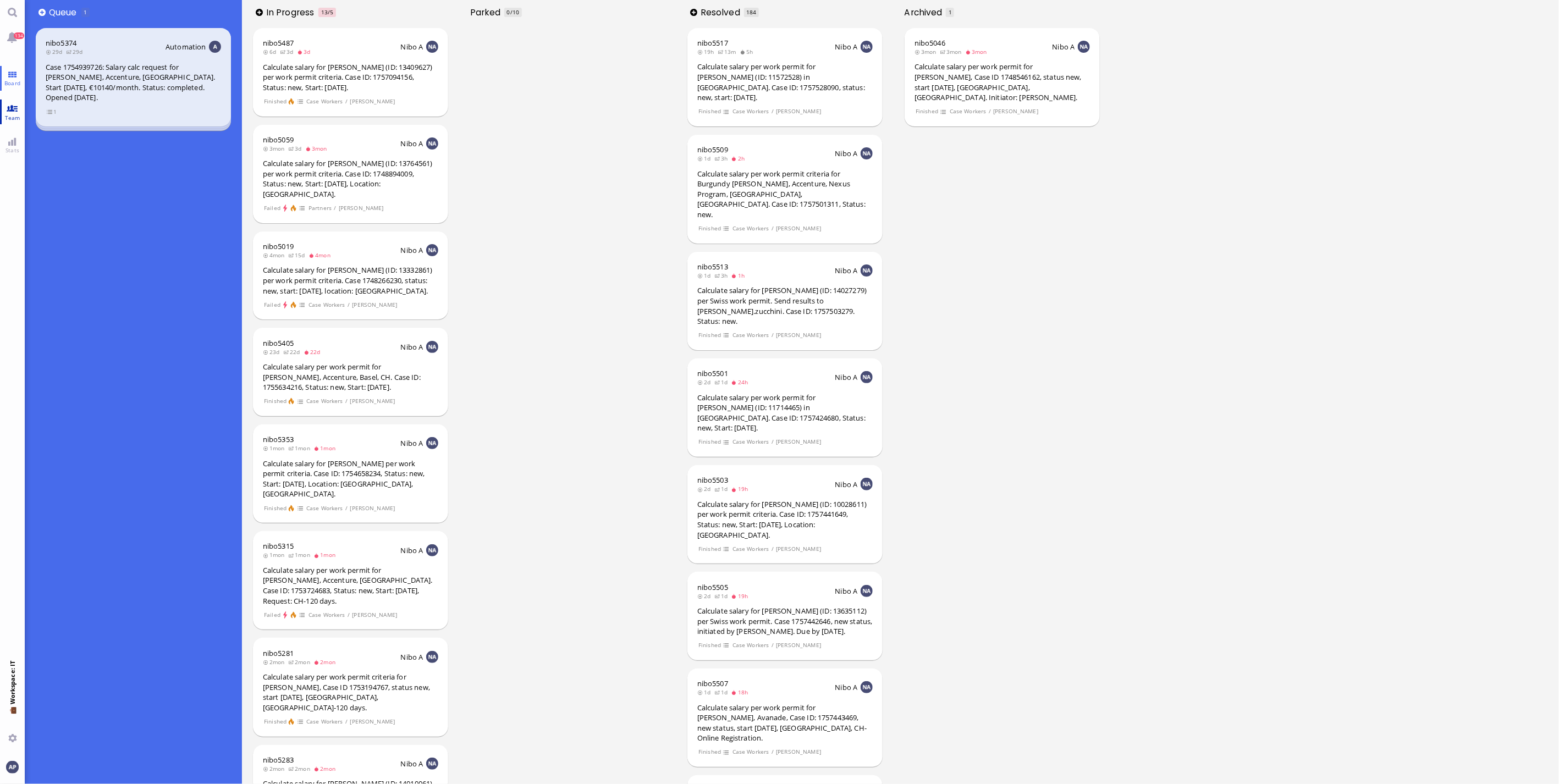
click at [8, 108] on link "Team" at bounding box center [12, 111] width 25 height 25
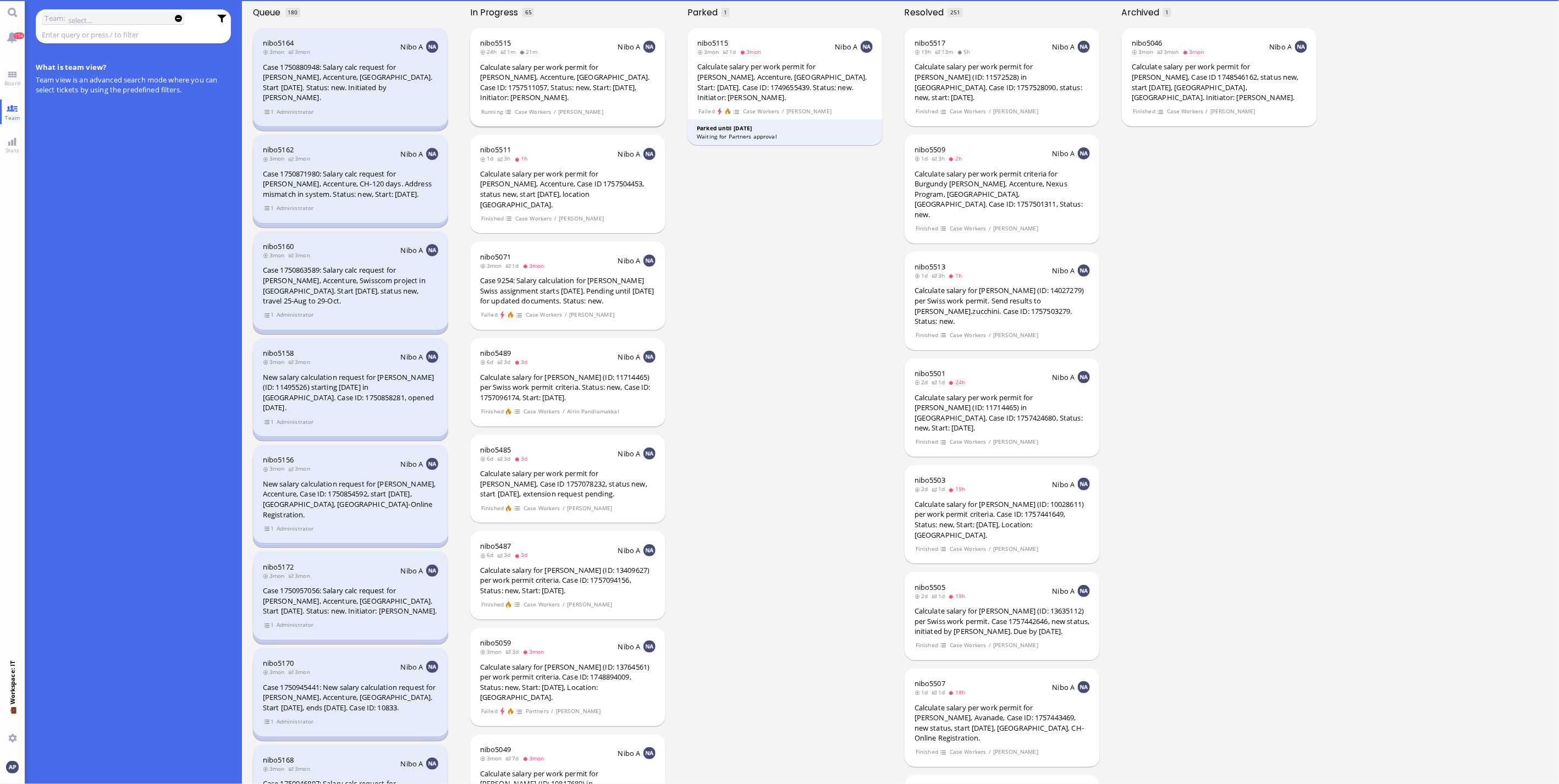
click at [552, 70] on div "Calculate salary per work permit for [PERSON_NAME], Accenture, [GEOGRAPHIC_DATA…" at bounding box center [568, 82] width 176 height 41
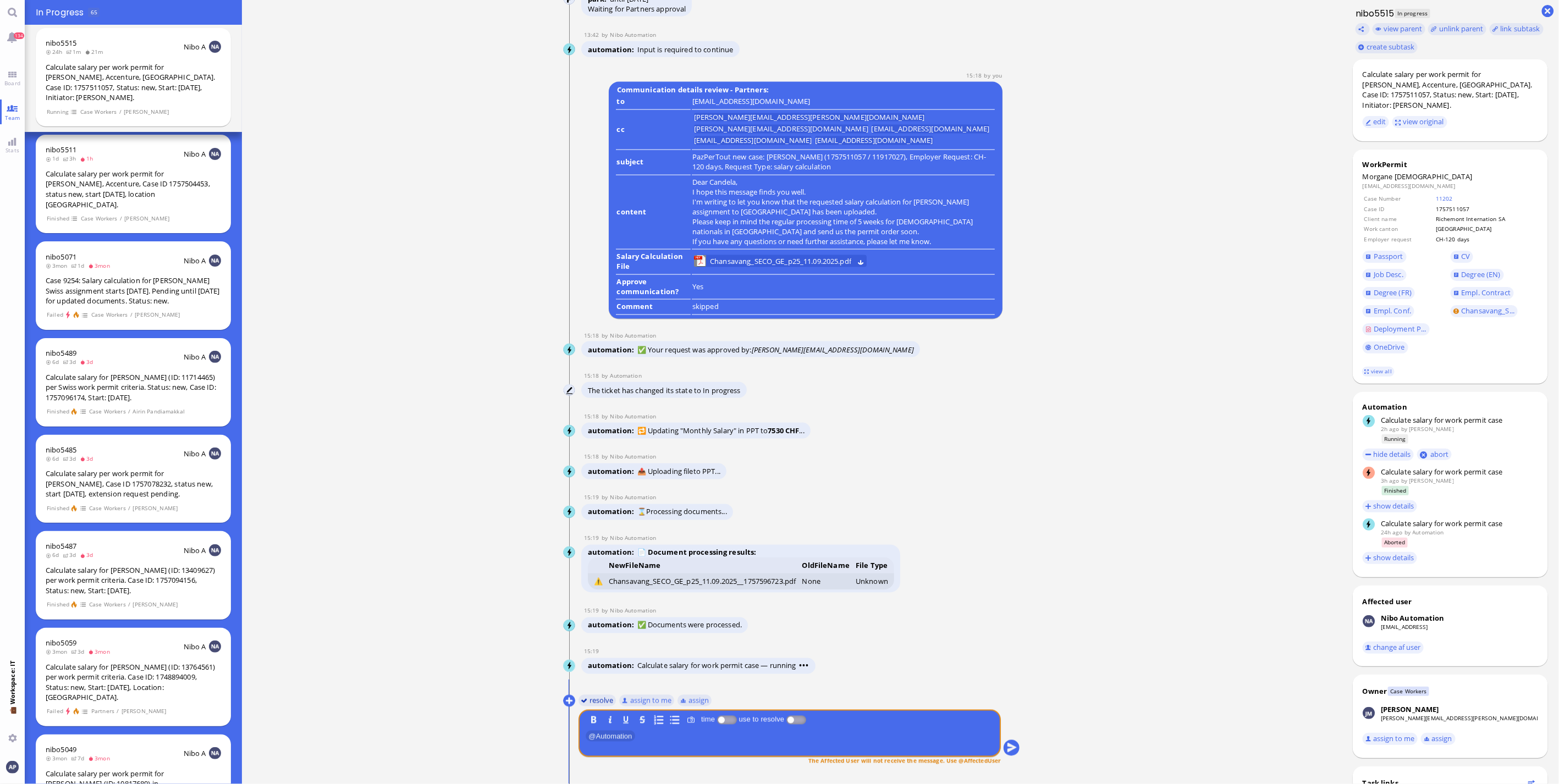
click at [590, 699] on button "resolve" at bounding box center [597, 701] width 38 height 12
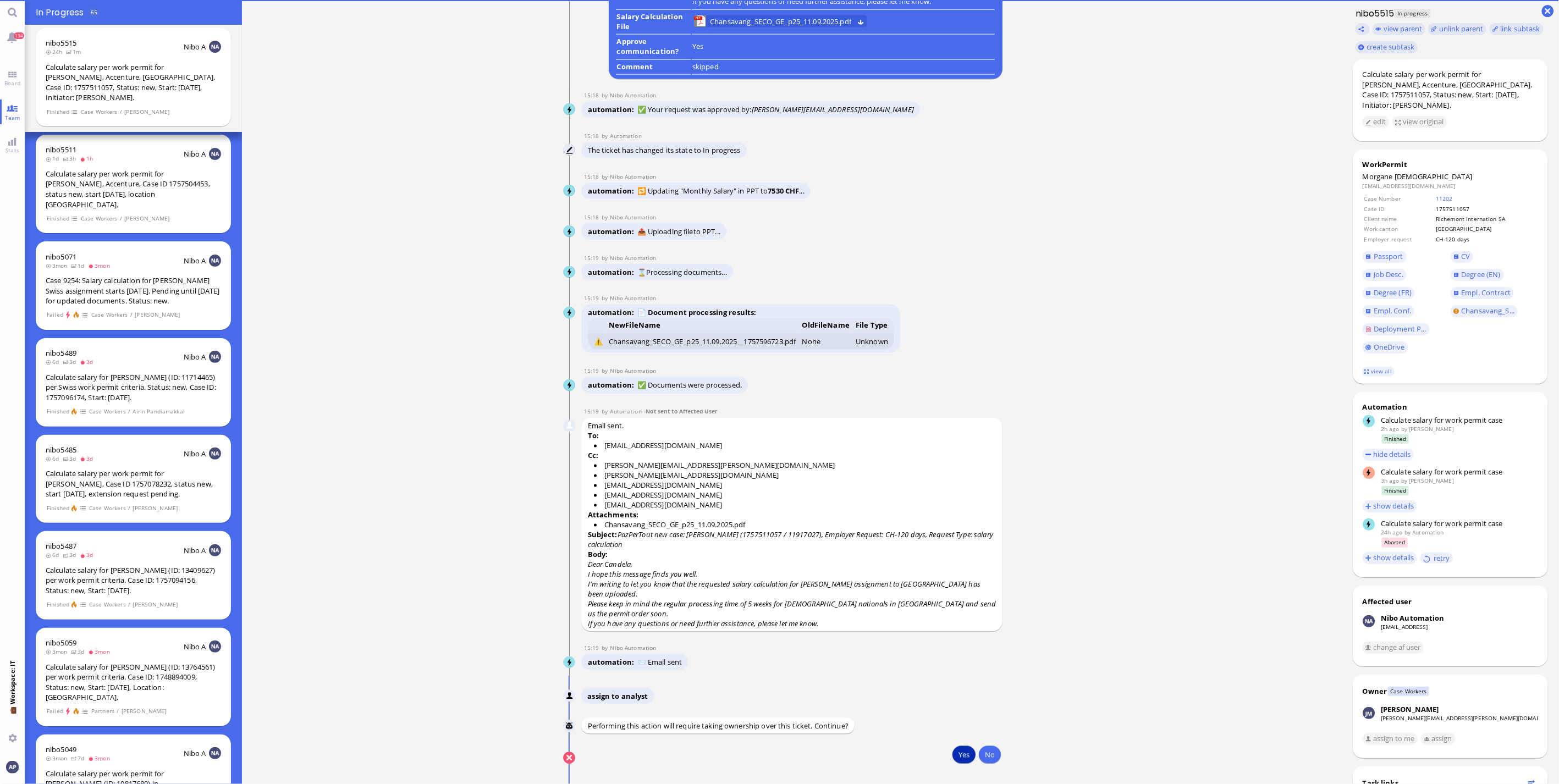
click at [953, 759] on button "Yes" at bounding box center [964, 754] width 23 height 18
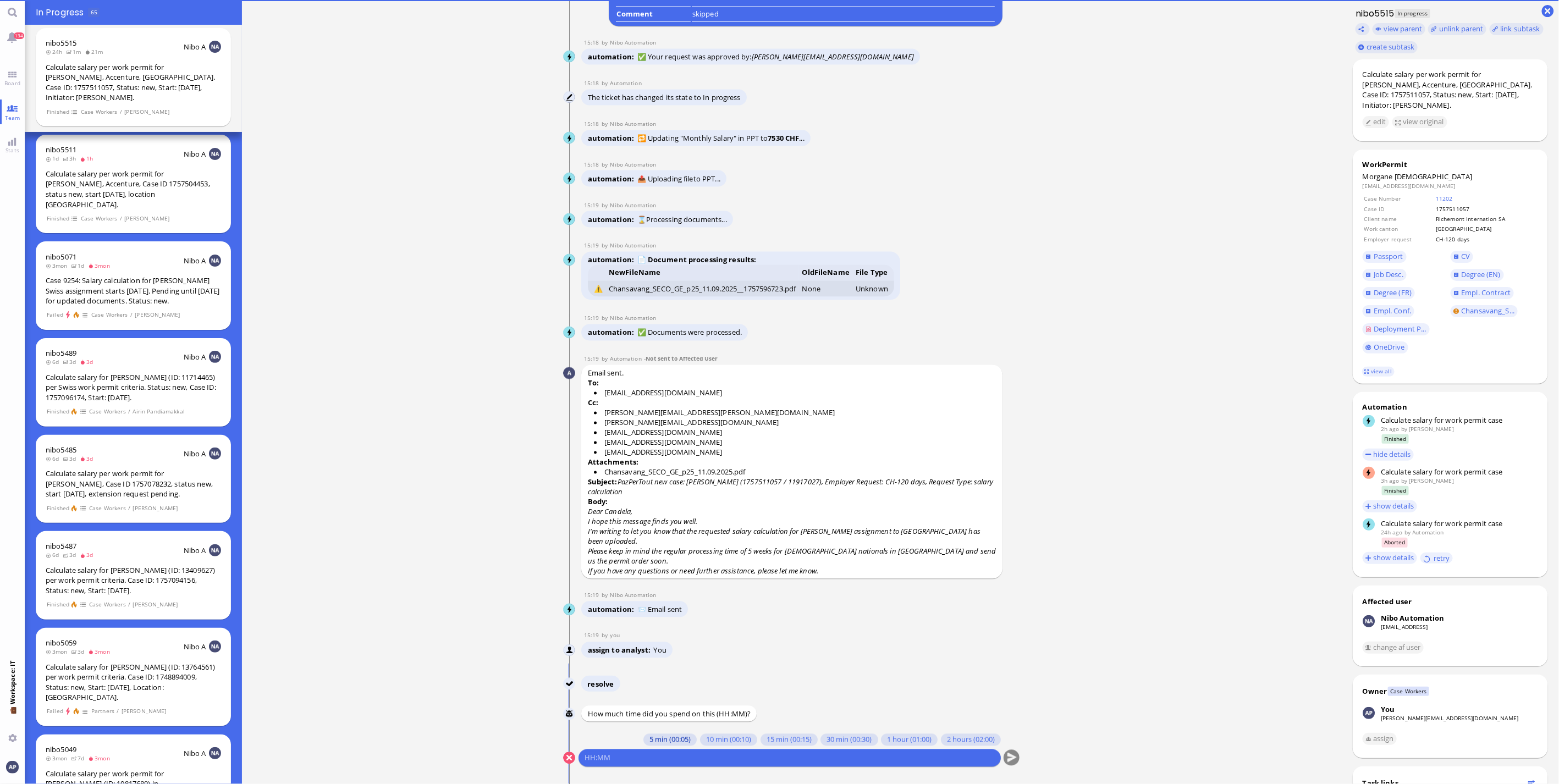
click at [668, 745] on button "5 min (00:05)" at bounding box center [670, 740] width 53 height 12
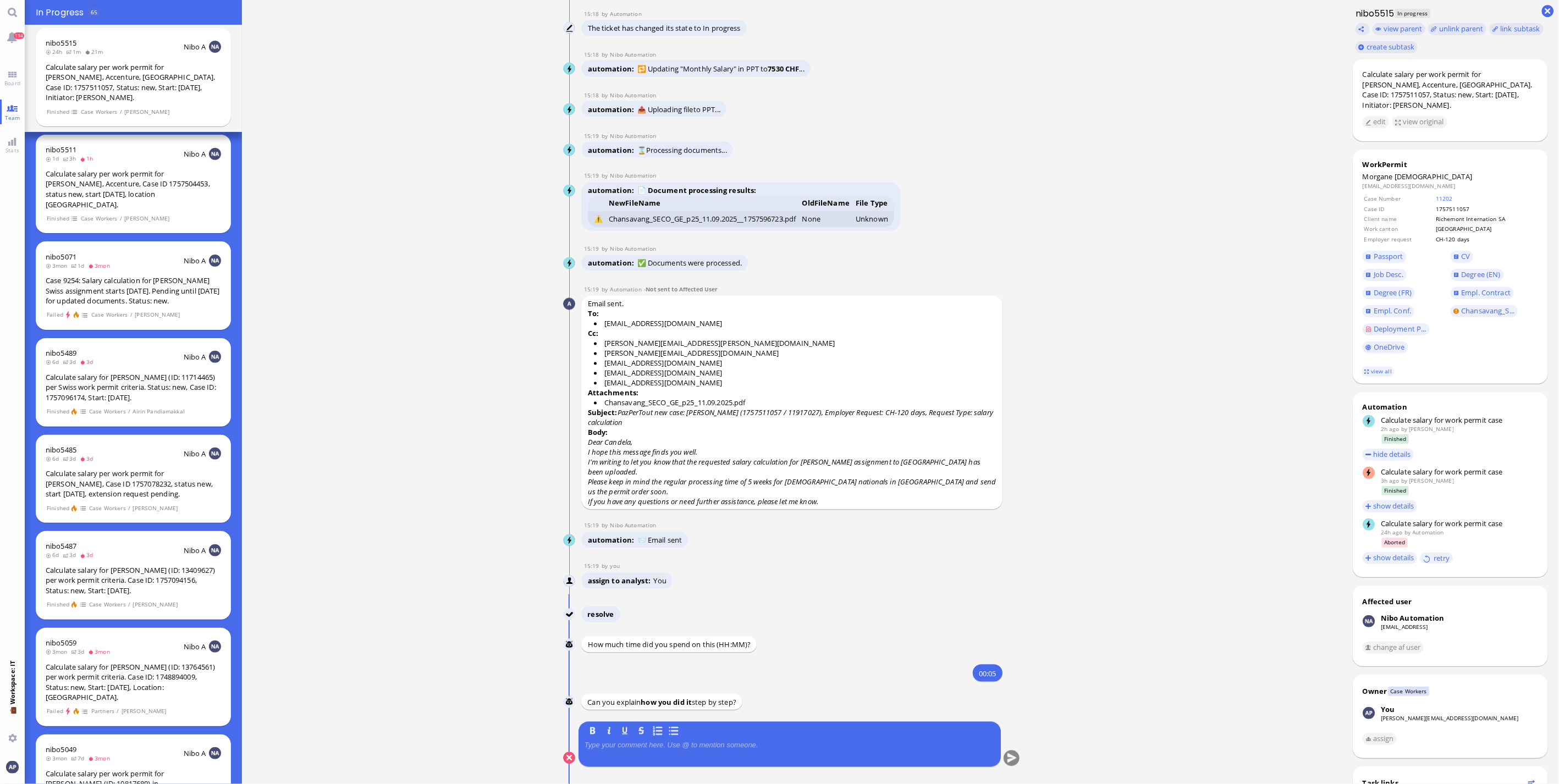
click at [666, 749] on p at bounding box center [790, 745] width 410 height 9
click at [1007, 755] on button "submit" at bounding box center [1011, 758] width 16 height 16
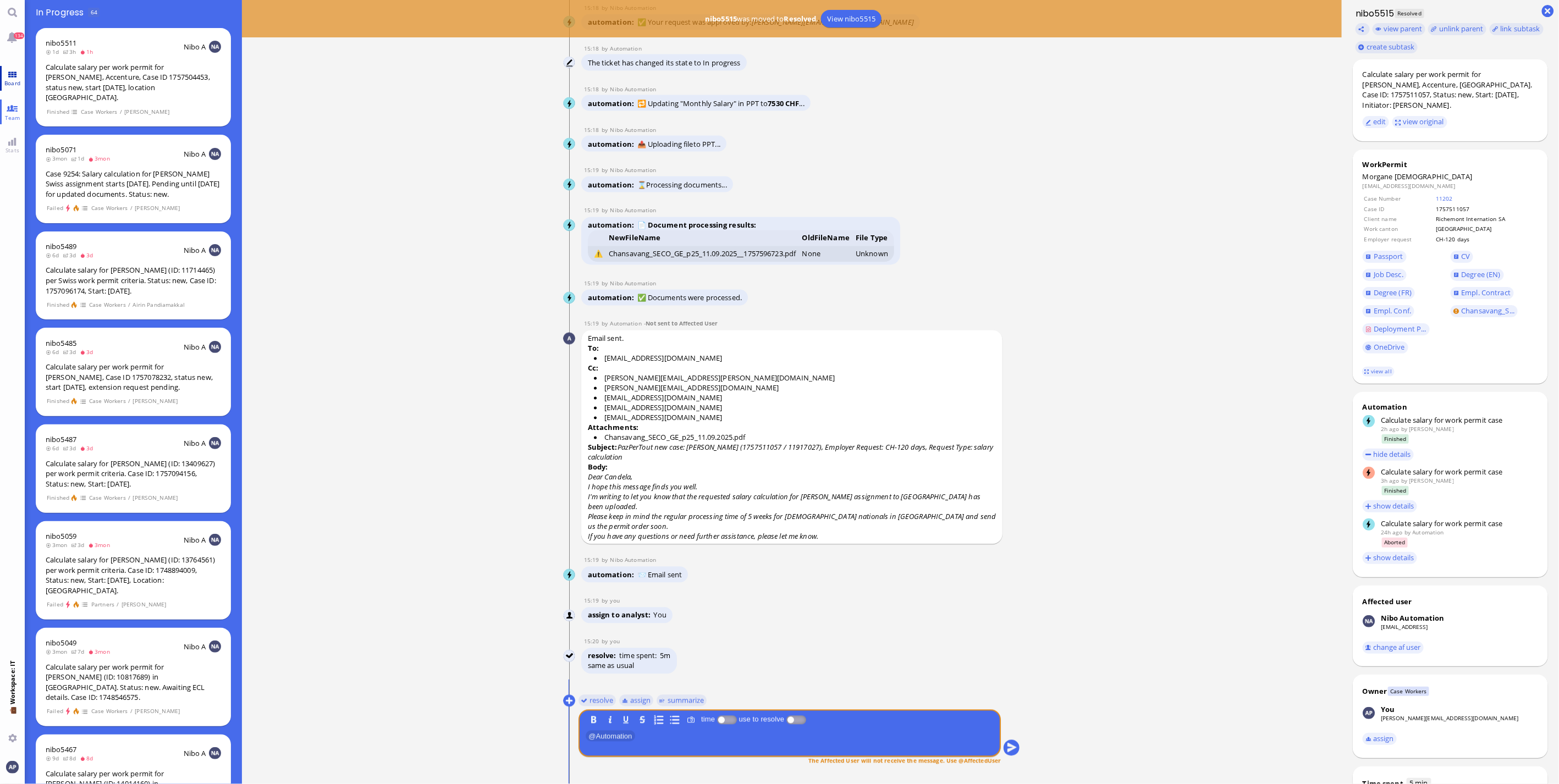
drag, startPoint x: 19, startPoint y: 109, endPoint x: 13, endPoint y: 75, distance: 34.5
click at [19, 109] on link "Team" at bounding box center [12, 111] width 25 height 25
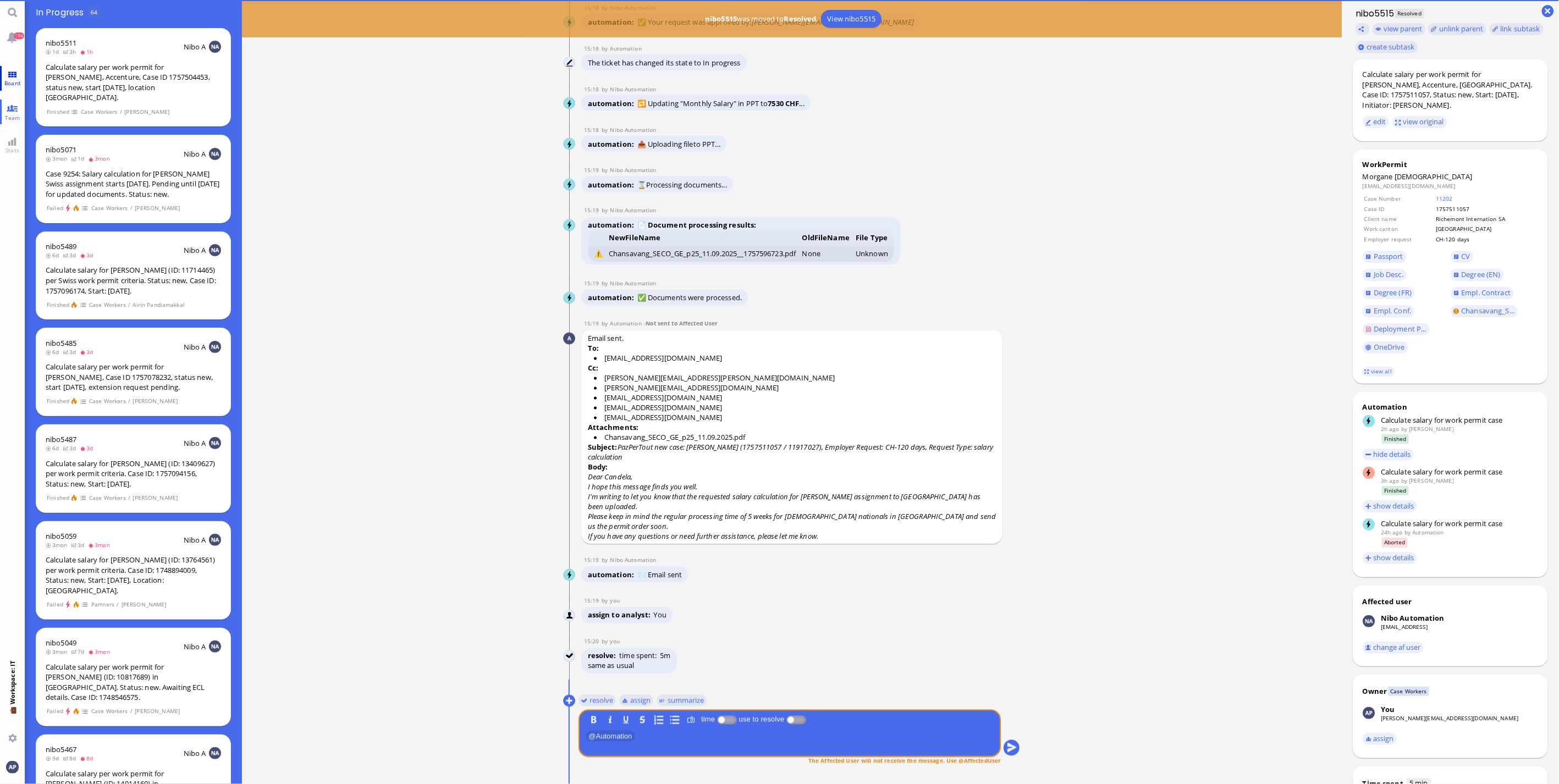
click at [13, 75] on link "Board" at bounding box center [12, 78] width 25 height 25
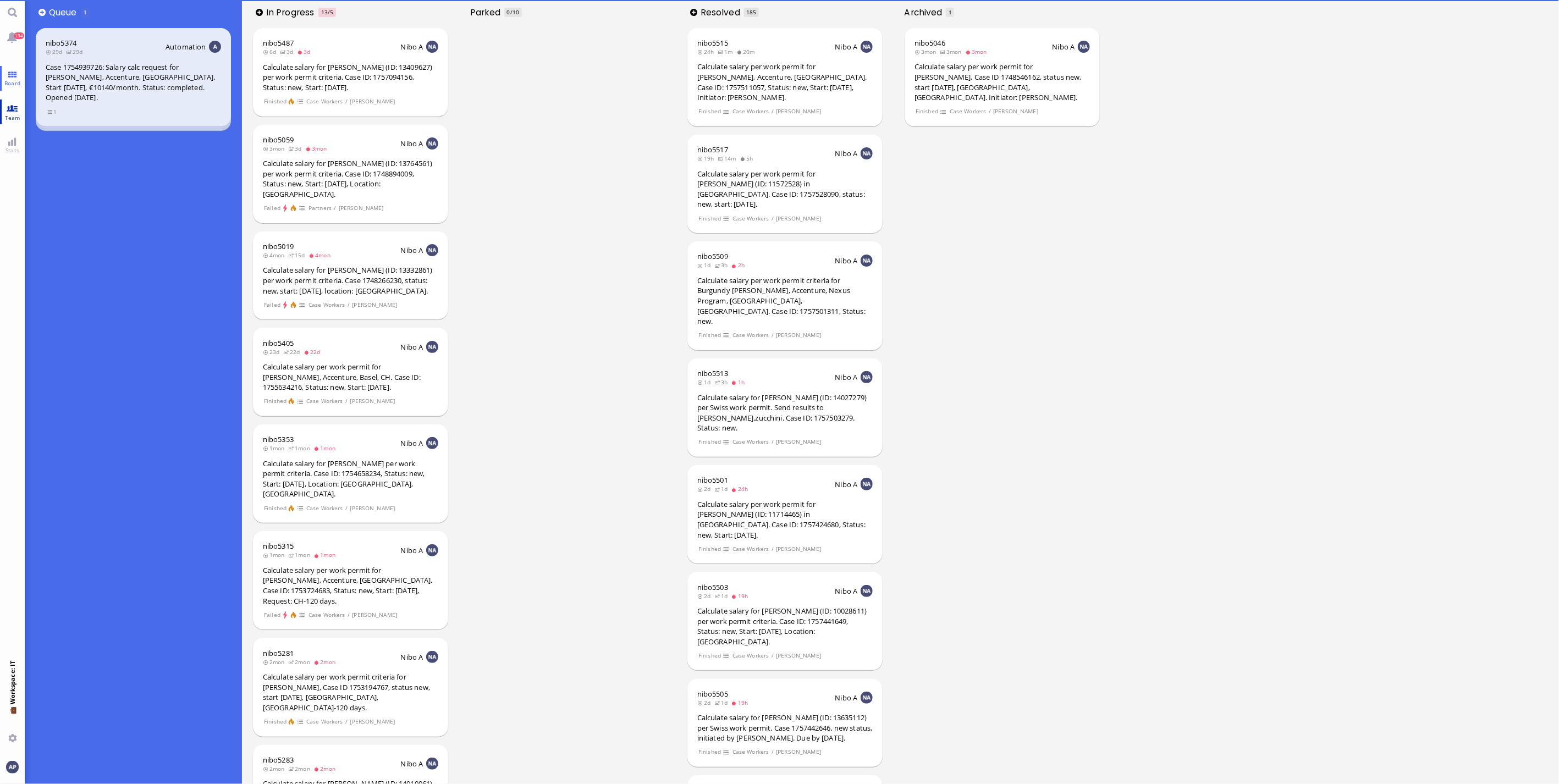
click at [13, 106] on link "Team" at bounding box center [12, 111] width 25 height 25
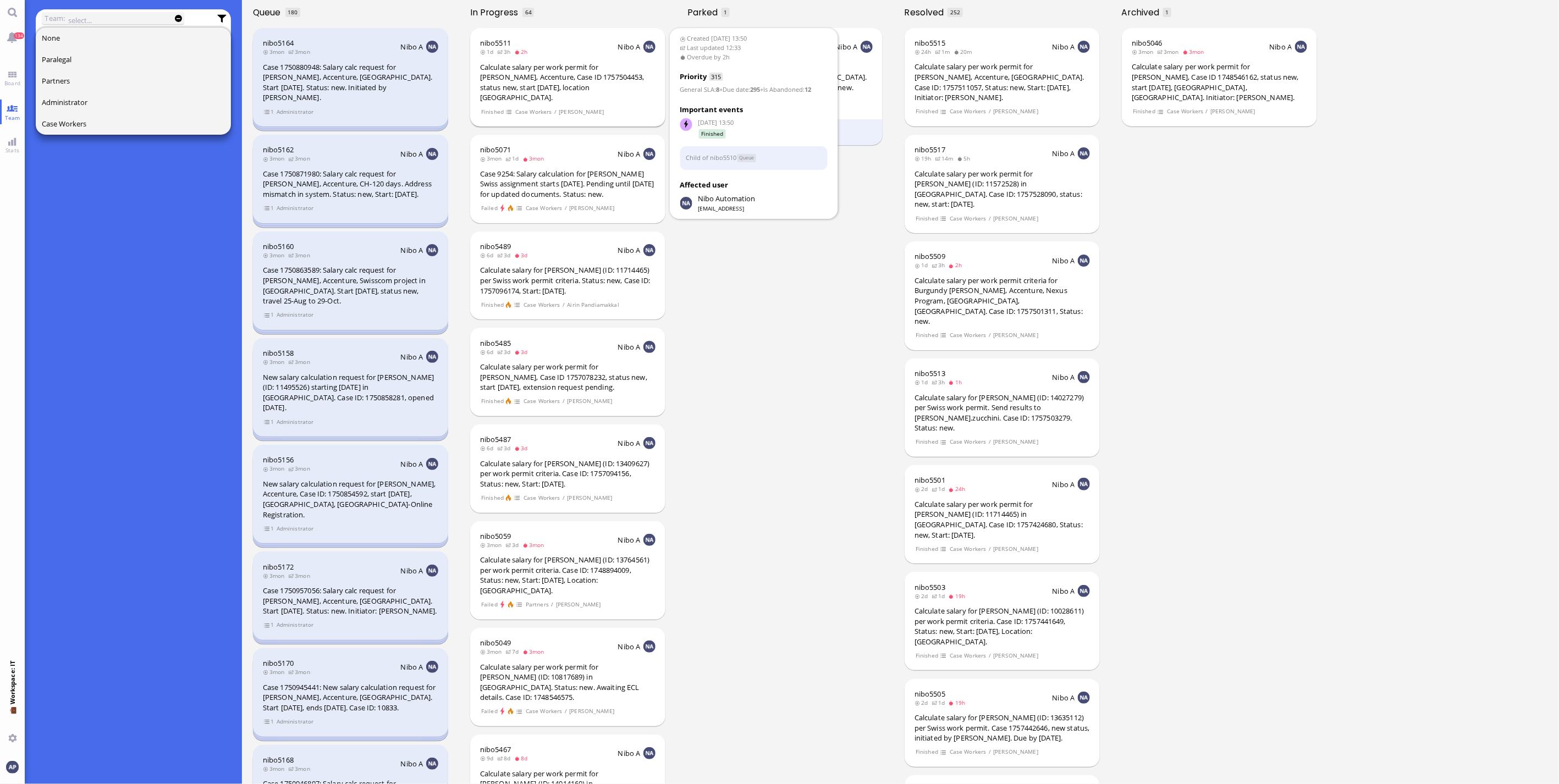
click at [613, 69] on div "Calculate salary per work permit for [PERSON_NAME], Accenture, Case ID 17575044…" at bounding box center [568, 82] width 176 height 41
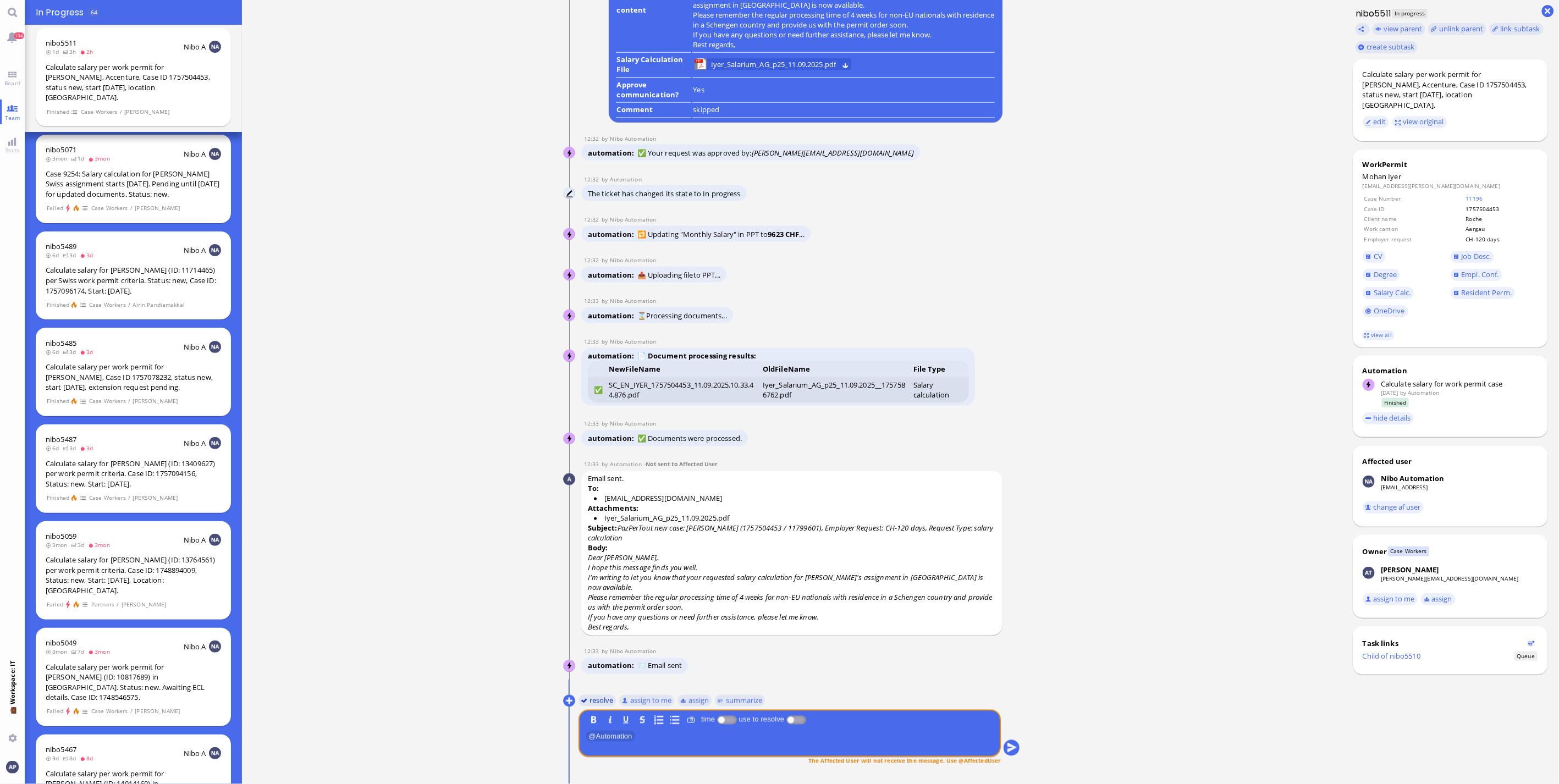
click at [581, 705] on button "resolve" at bounding box center [597, 701] width 38 height 12
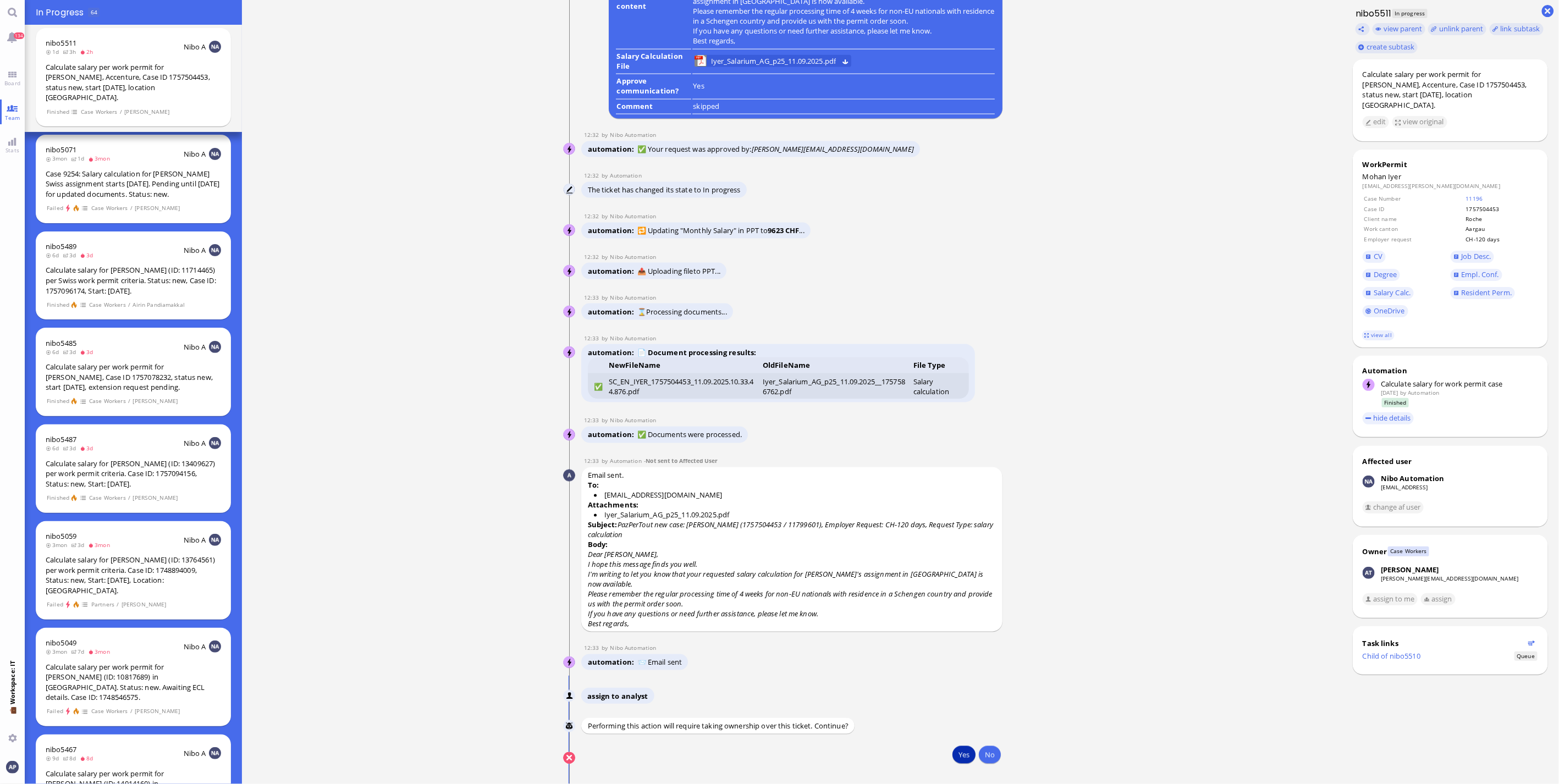
click at [954, 756] on button "Yes" at bounding box center [964, 754] width 23 height 18
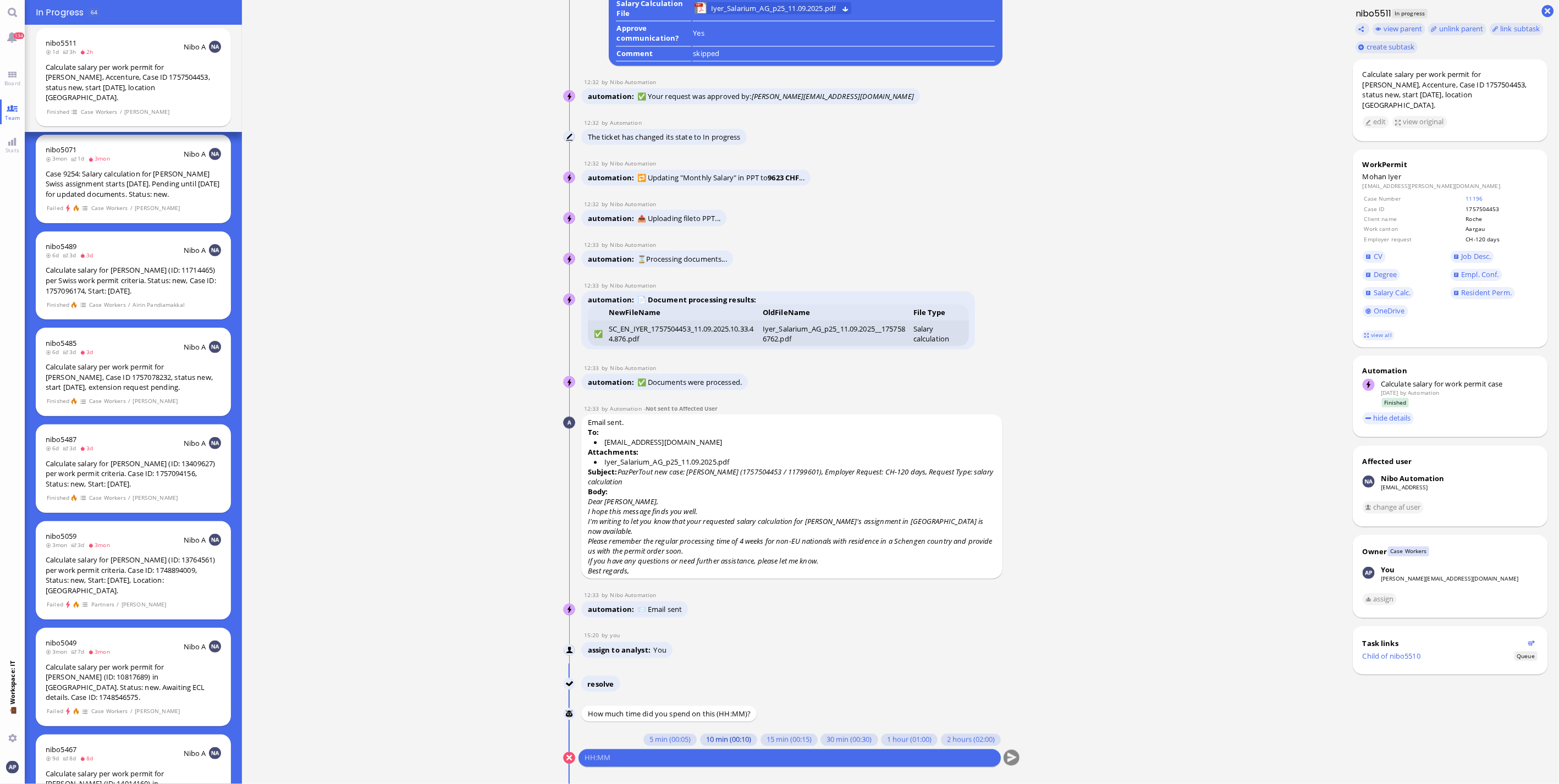
click at [724, 743] on button "10 min (00:10)" at bounding box center [729, 740] width 57 height 12
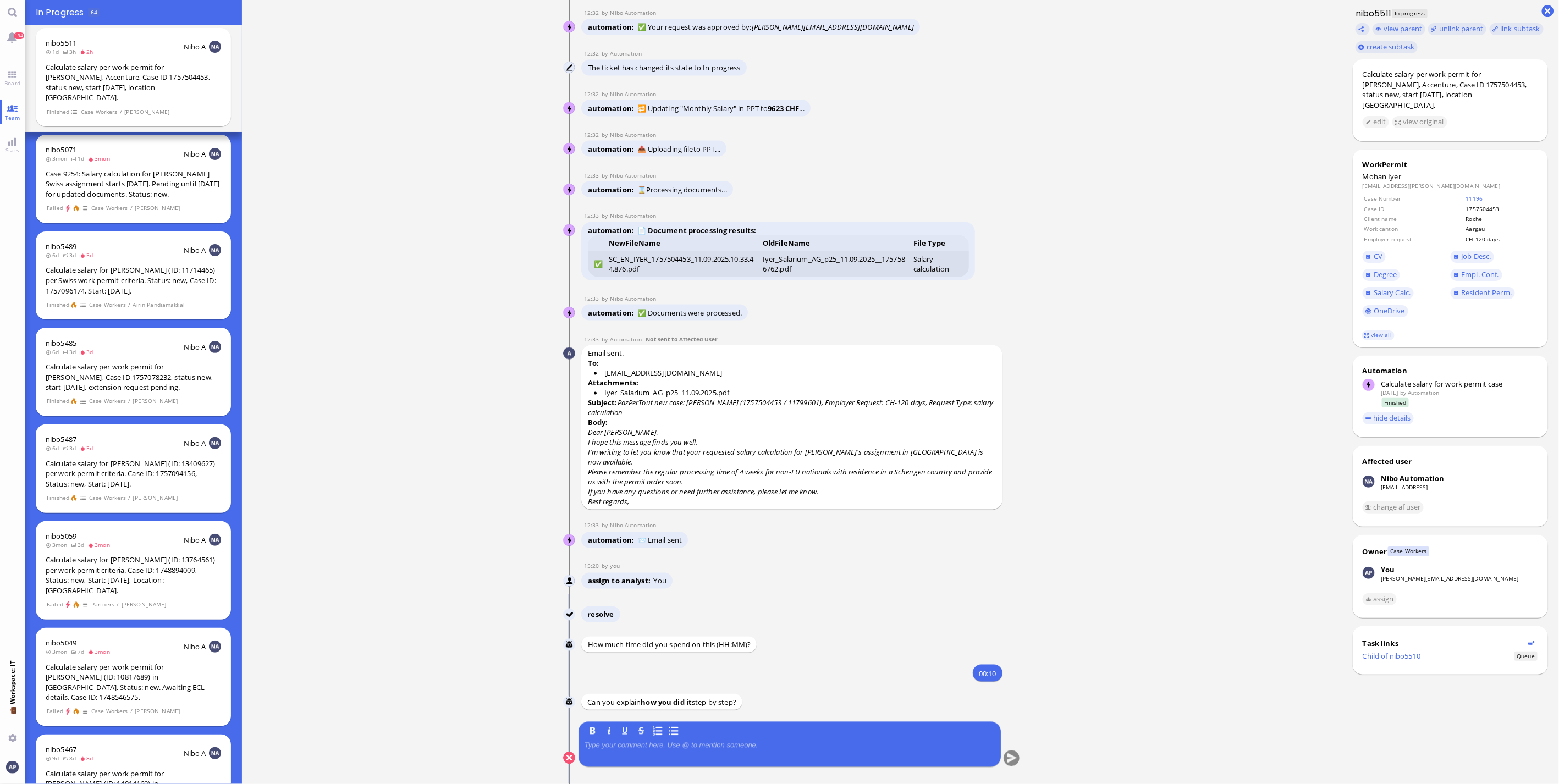
click at [718, 749] on p at bounding box center [790, 745] width 410 height 9
click at [1006, 759] on button "submit" at bounding box center [1011, 758] width 16 height 16
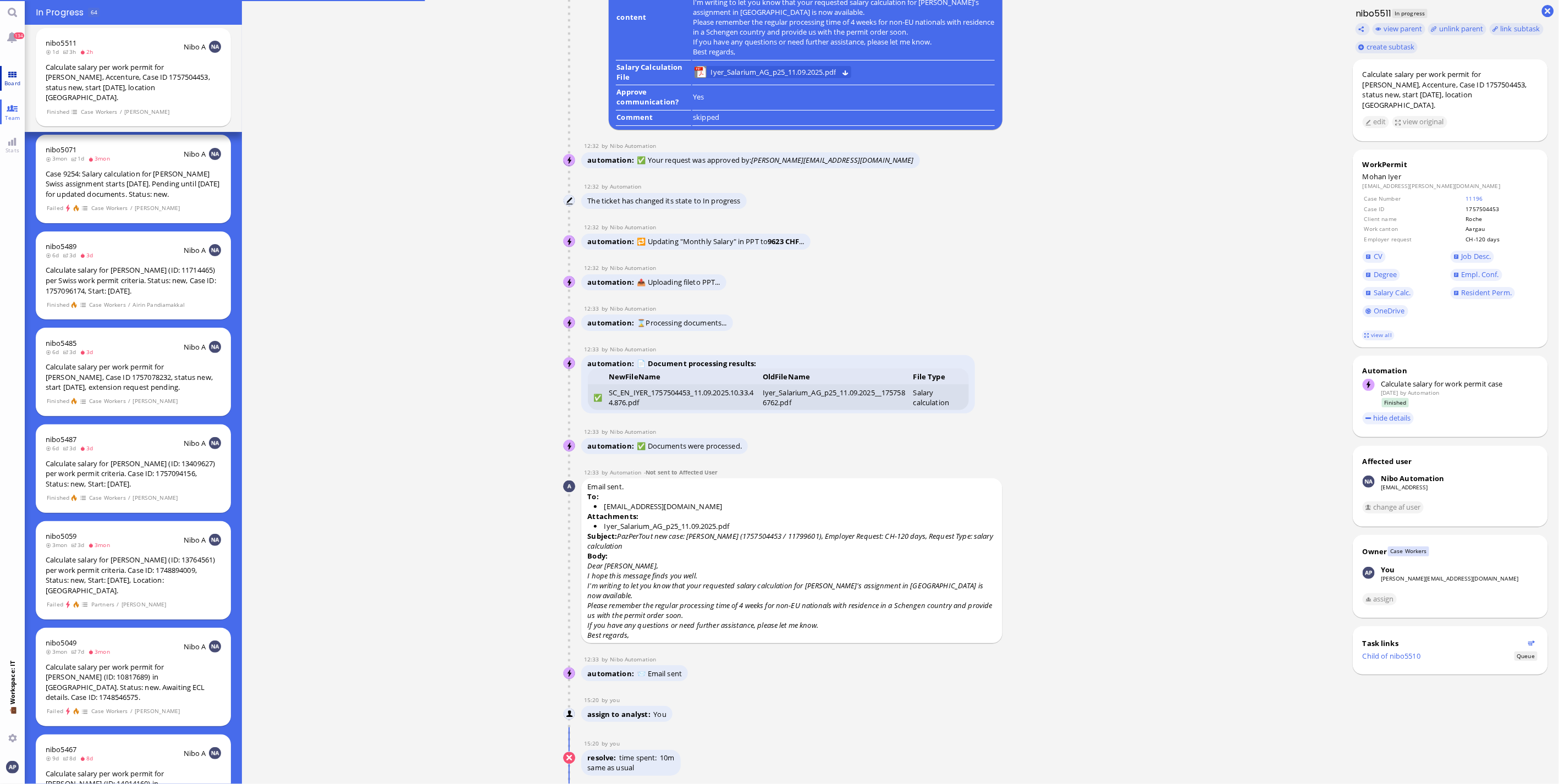
click at [3, 81] on span "Board" at bounding box center [12, 83] width 21 height 8
